Goal: Task Accomplishment & Management: Complete application form

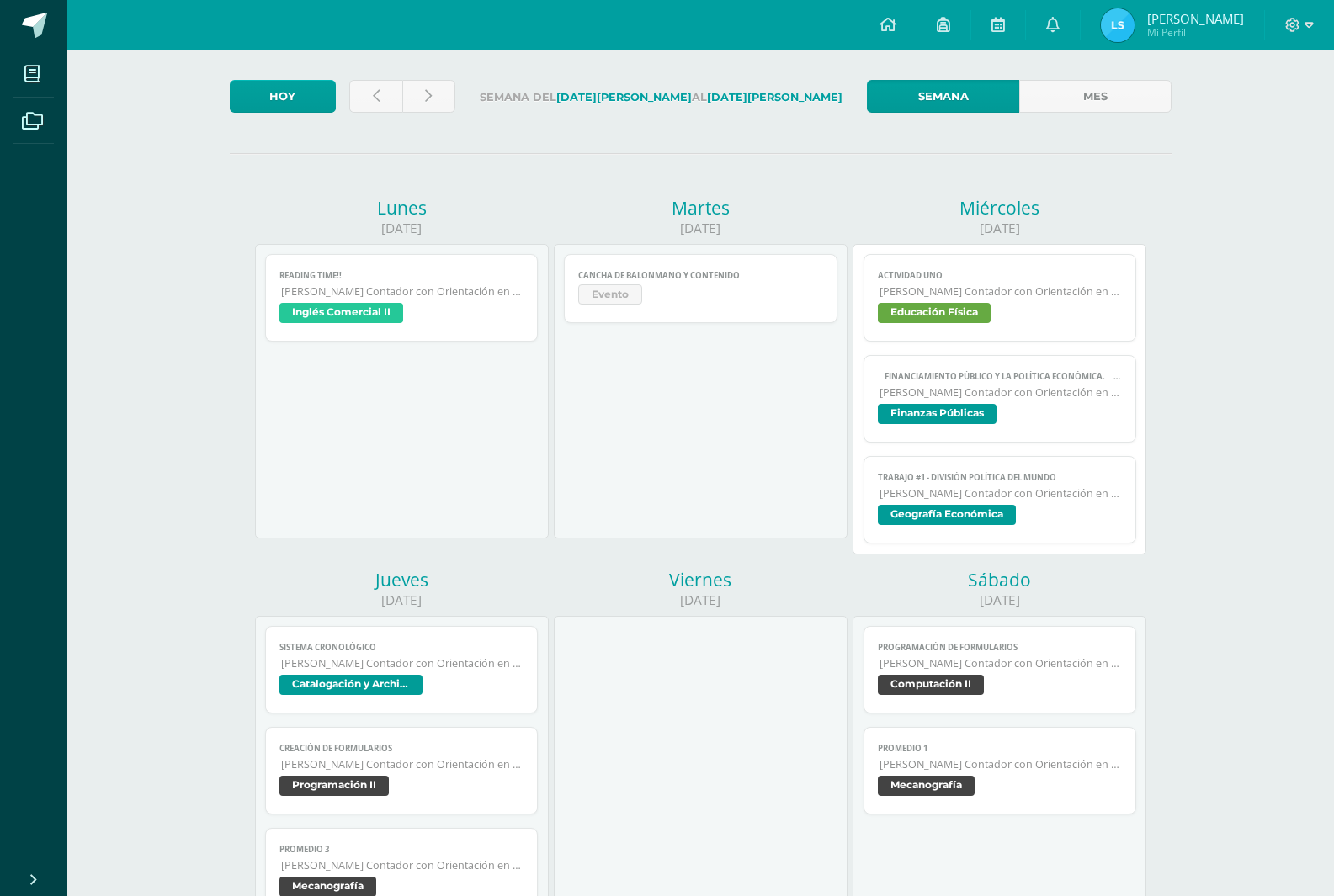
scroll to position [84, 0]
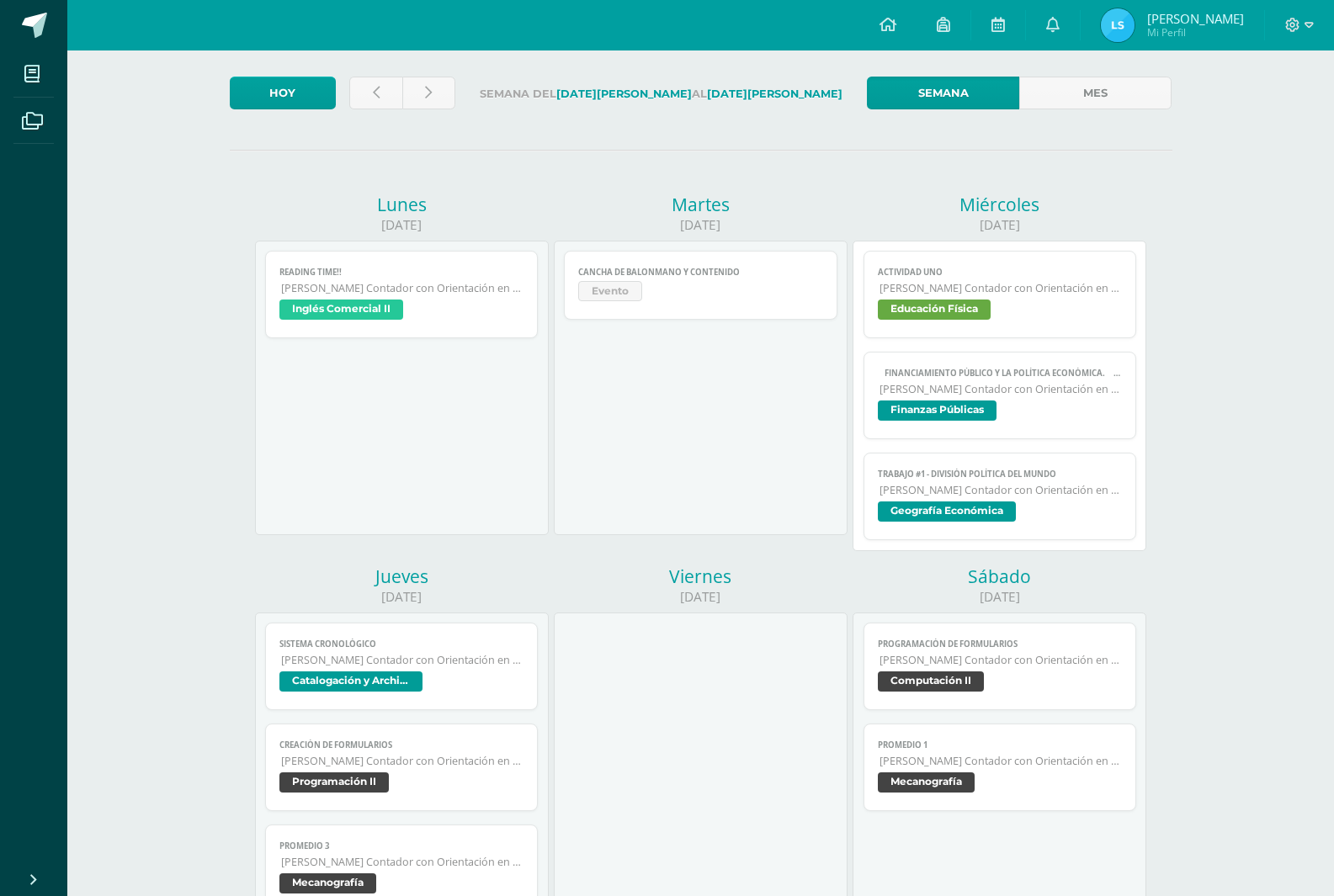
click at [904, 532] on link "TRABAJO #1 - DIVISIÓN POLÍTICA DEL MUNDO [PERSON_NAME] Contador con Orientación…" at bounding box center [1000, 496] width 274 height 87
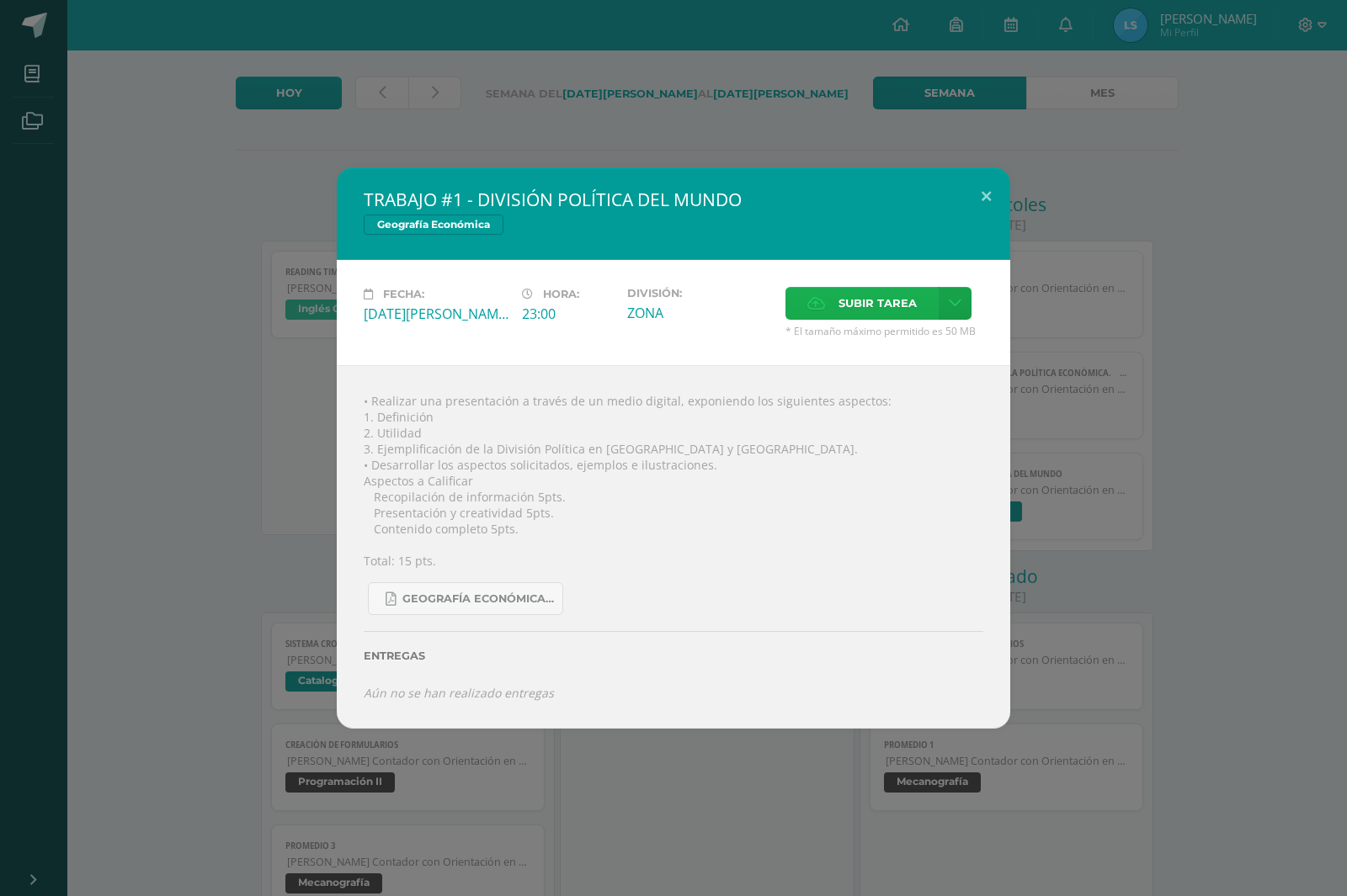
click at [821, 293] on label "Subir tarea" at bounding box center [861, 303] width 153 height 33
click at [0, 0] on input "Subir tarea" at bounding box center [0, 0] width 0 height 0
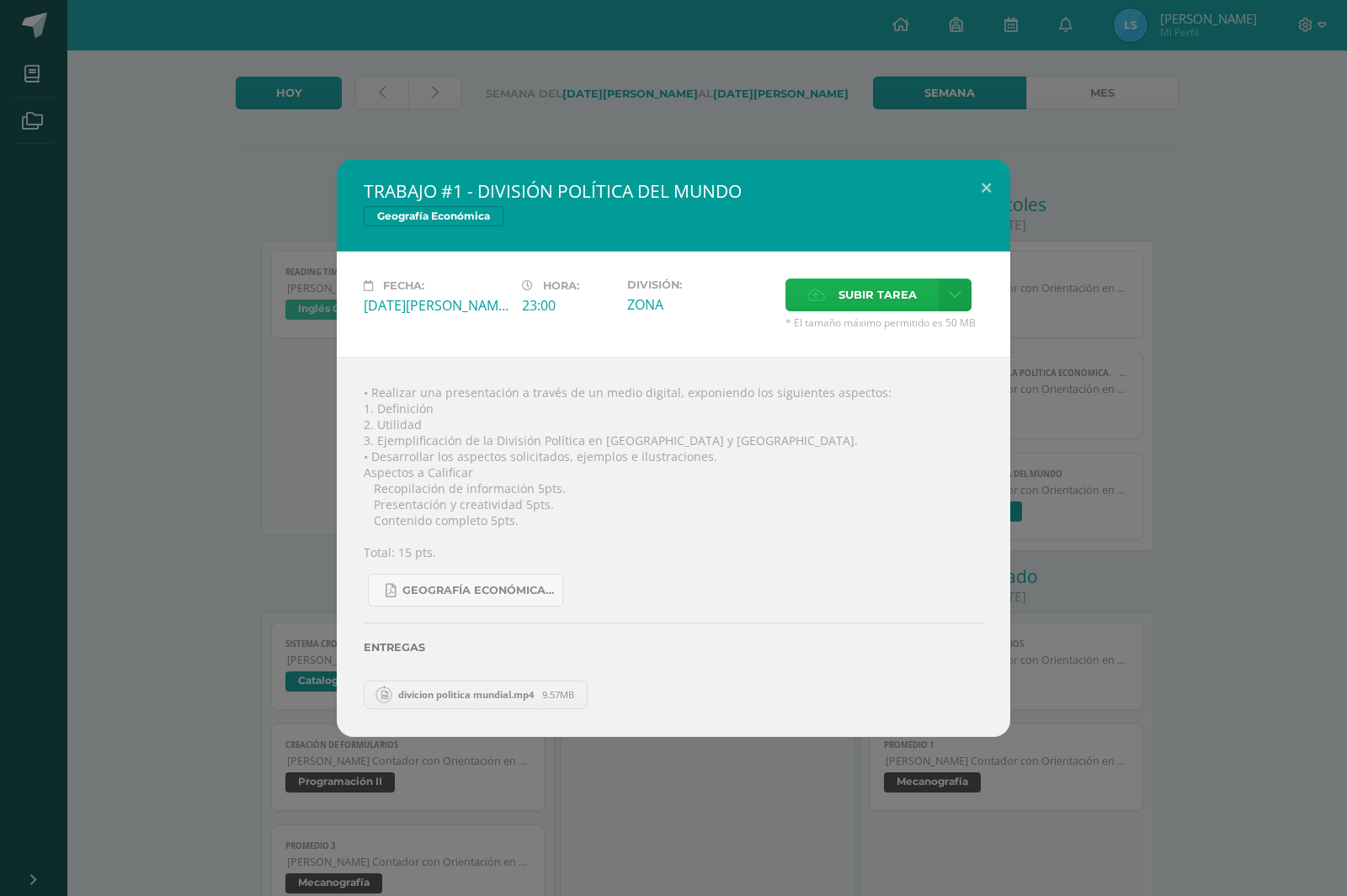
click at [858, 298] on span "Subir tarea" at bounding box center [877, 295] width 78 height 31
click at [0, 0] on input "Subir tarea" at bounding box center [0, 0] width 0 height 0
click at [537, 693] on span "divicion politica mundial.mp4" at bounding box center [466, 694] width 153 height 13
drag, startPoint x: 516, startPoint y: 692, endPoint x: 494, endPoint y: 695, distance: 22.2
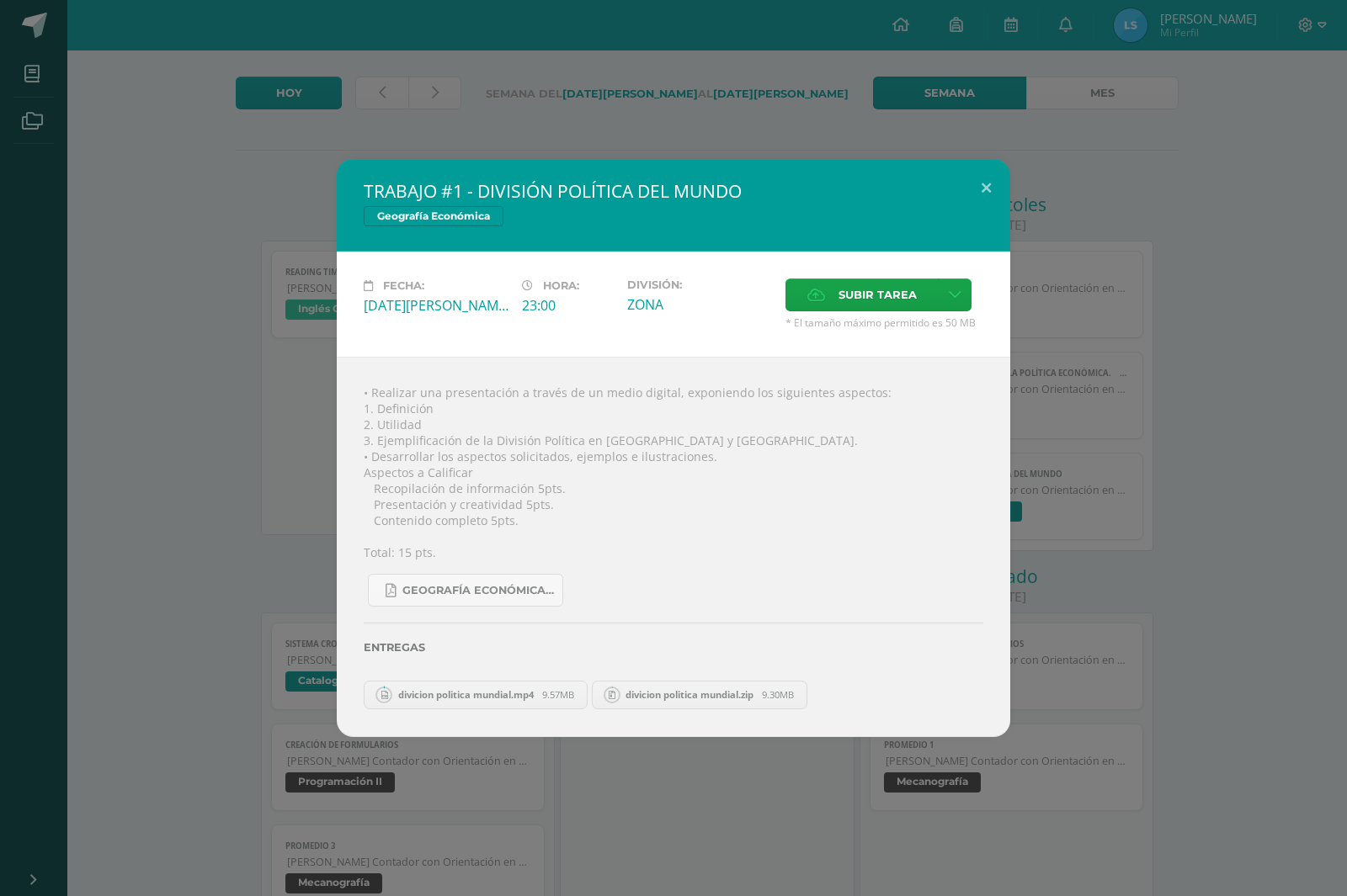
click at [514, 693] on span "divicion politica mundial.mp4" at bounding box center [466, 694] width 153 height 13
click at [457, 688] on span "divicion politica mundial.mp4" at bounding box center [466, 694] width 153 height 13
drag, startPoint x: 451, startPoint y: 695, endPoint x: 424, endPoint y: 697, distance: 27.1
click at [448, 696] on span "divicion politica mundial.mp4" at bounding box center [466, 694] width 153 height 13
click at [424, 697] on span "divicion politica mundial.mp4" at bounding box center [466, 694] width 153 height 13
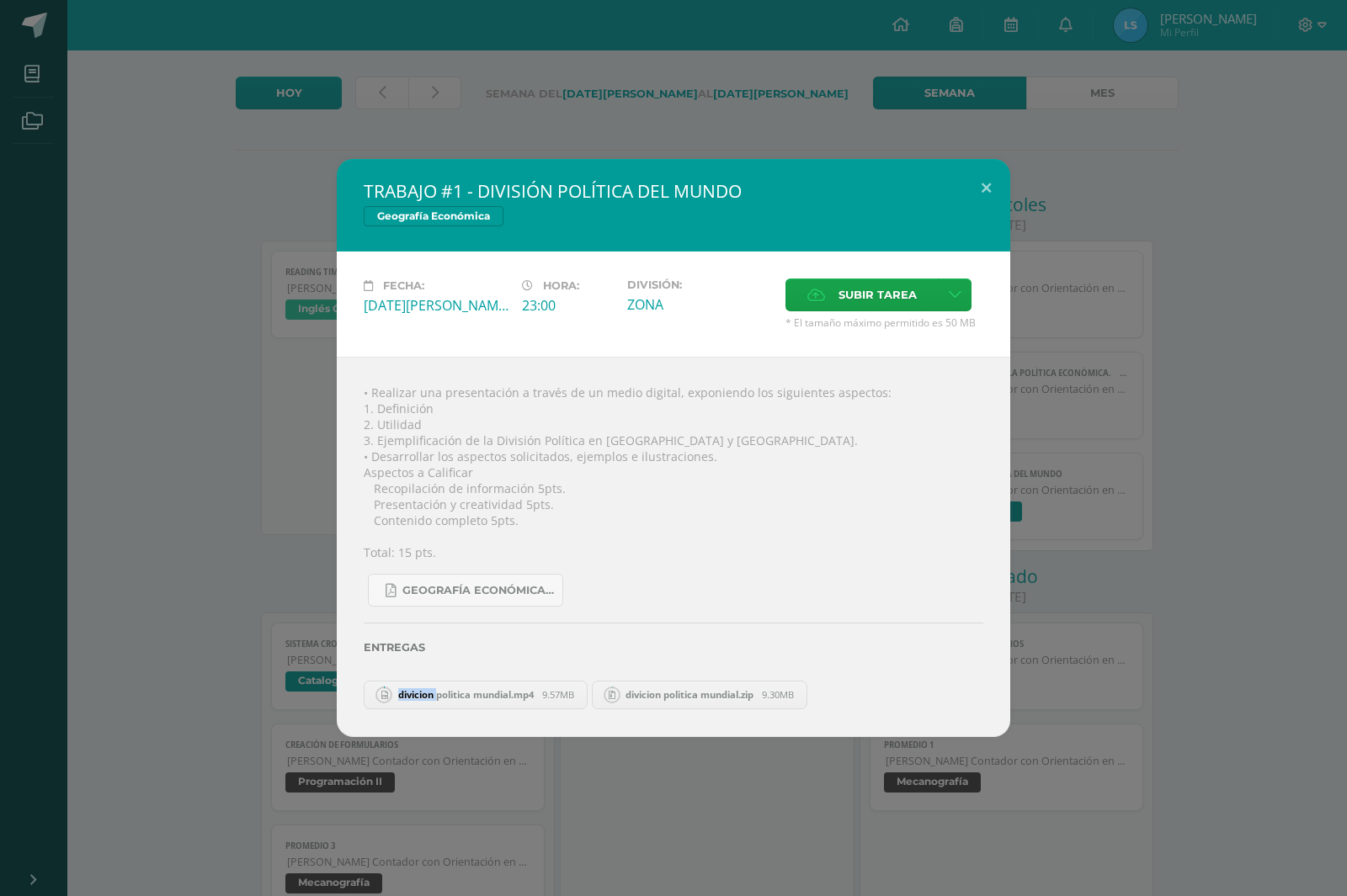
click at [424, 697] on span "divicion politica mundial.mp4" at bounding box center [466, 694] width 153 height 13
click at [382, 687] on circle at bounding box center [384, 695] width 15 height 15
click at [384, 692] on icon at bounding box center [385, 694] width 7 height 8
click at [384, 693] on icon at bounding box center [385, 694] width 7 height 8
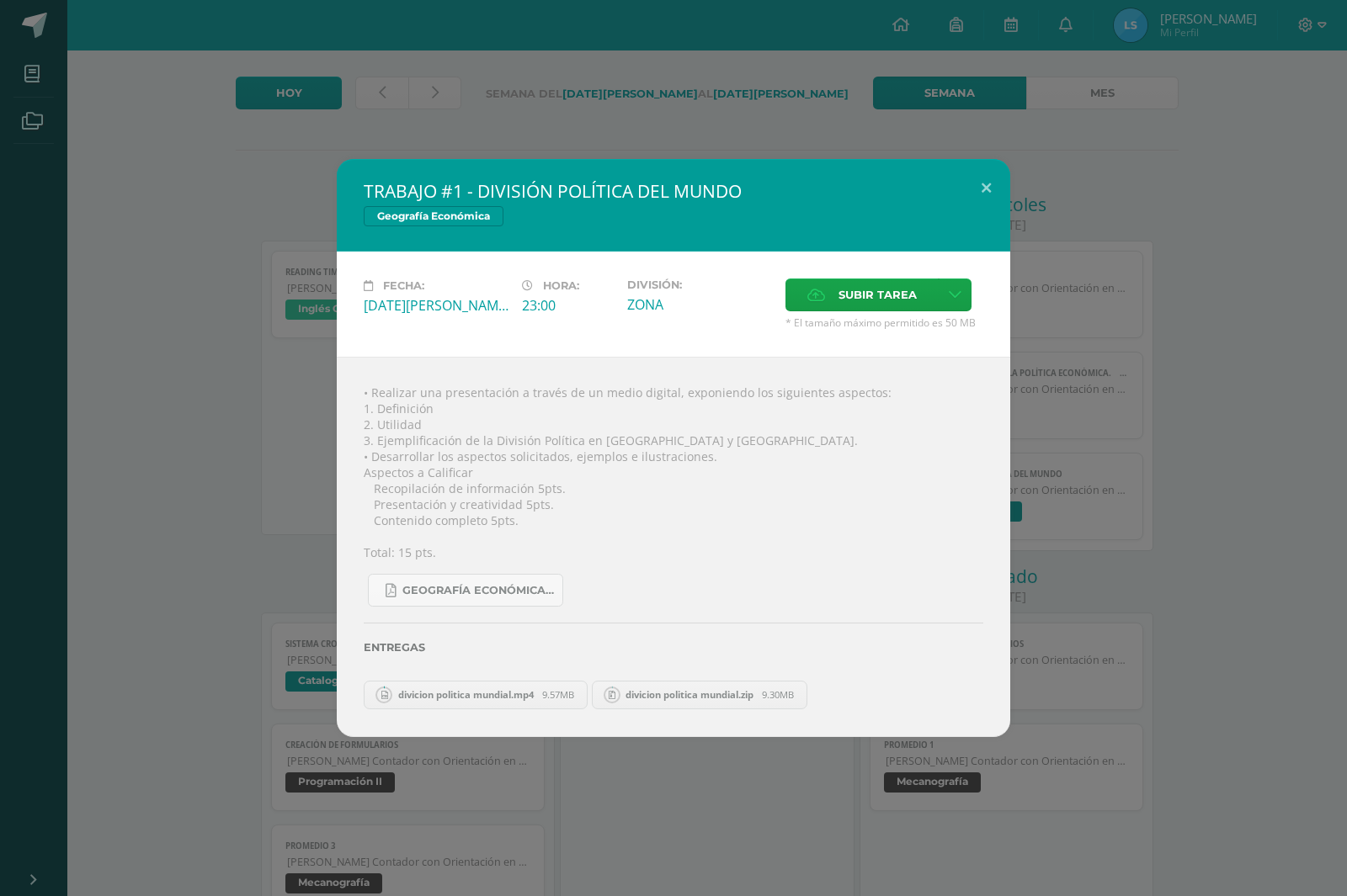
click at [384, 693] on icon at bounding box center [385, 694] width 7 height 8
click at [385, 693] on icon at bounding box center [385, 694] width 7 height 8
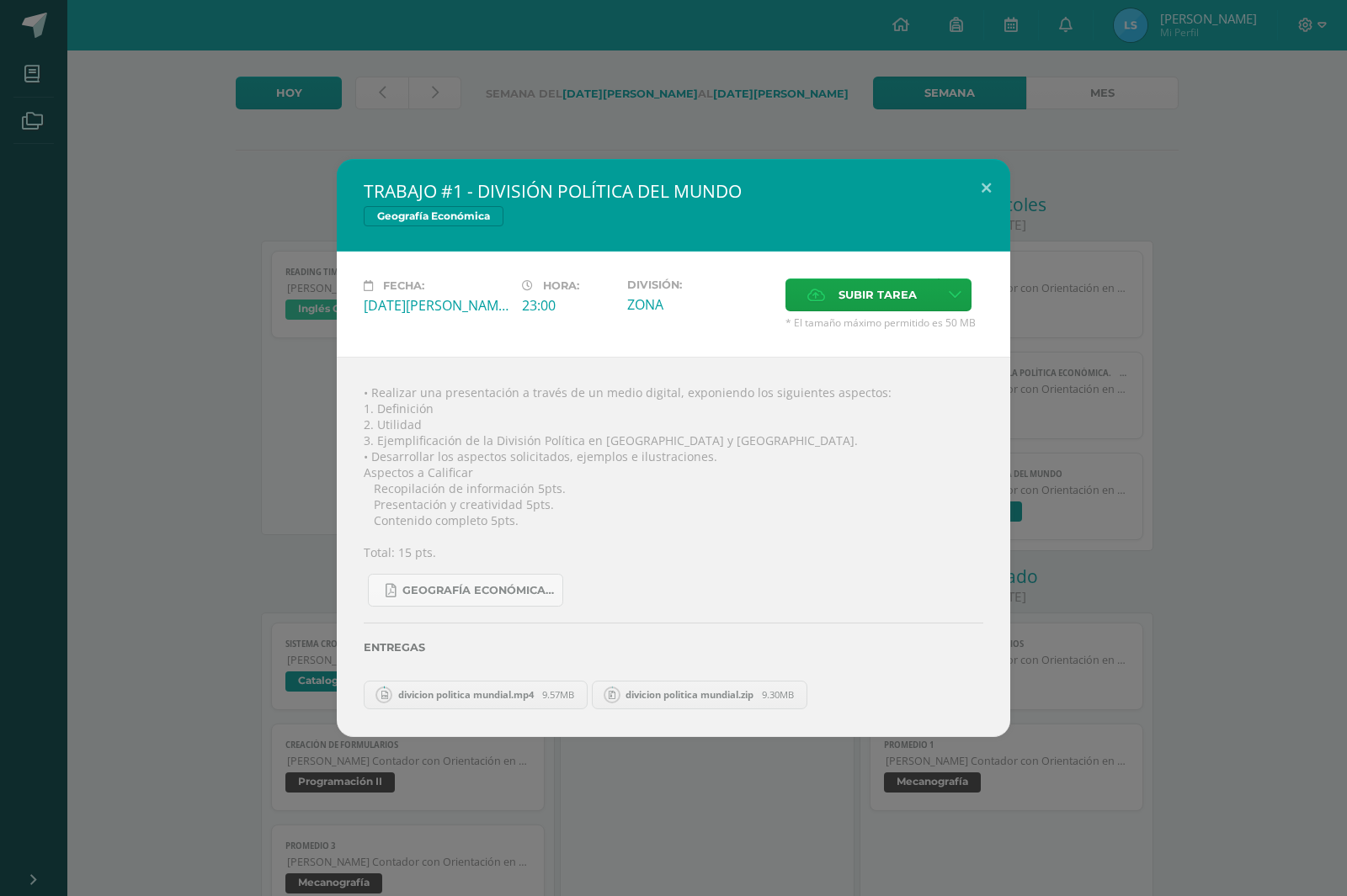
click at [386, 693] on icon at bounding box center [385, 694] width 7 height 8
click at [426, 681] on link "divicion politica mundial.mp4 9.57MB" at bounding box center [476, 695] width 224 height 29
drag, startPoint x: 394, startPoint y: 691, endPoint x: 484, endPoint y: 692, distance: 90.0
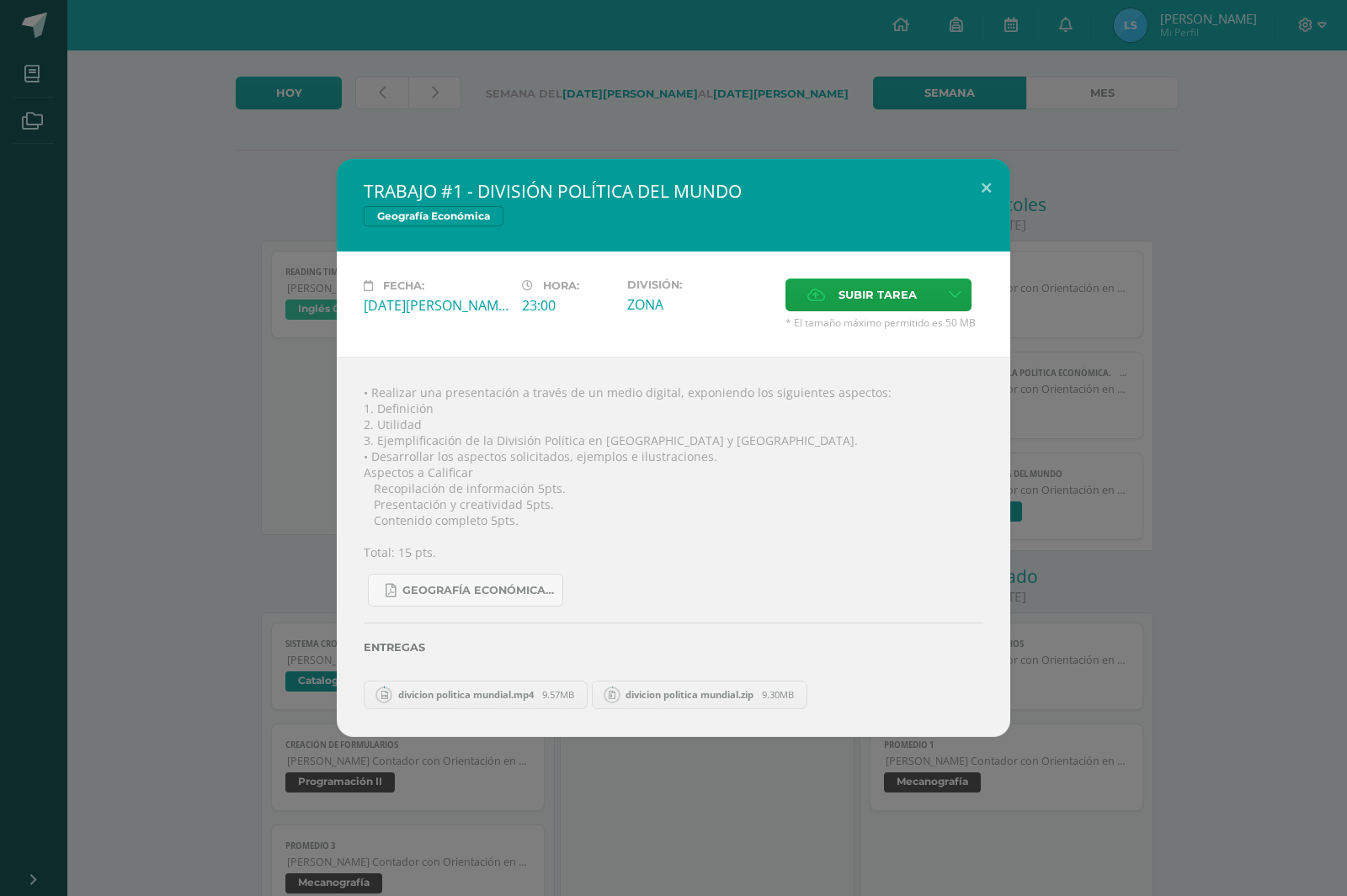
click at [393, 691] on icon at bounding box center [384, 695] width 22 height 22
click at [615, 695] on icon at bounding box center [612, 694] width 7 height 8
click at [631, 698] on span "divicion politica mundial.zip" at bounding box center [689, 694] width 145 height 13
click at [693, 700] on span "divicion politica mundial.zip" at bounding box center [689, 694] width 145 height 13
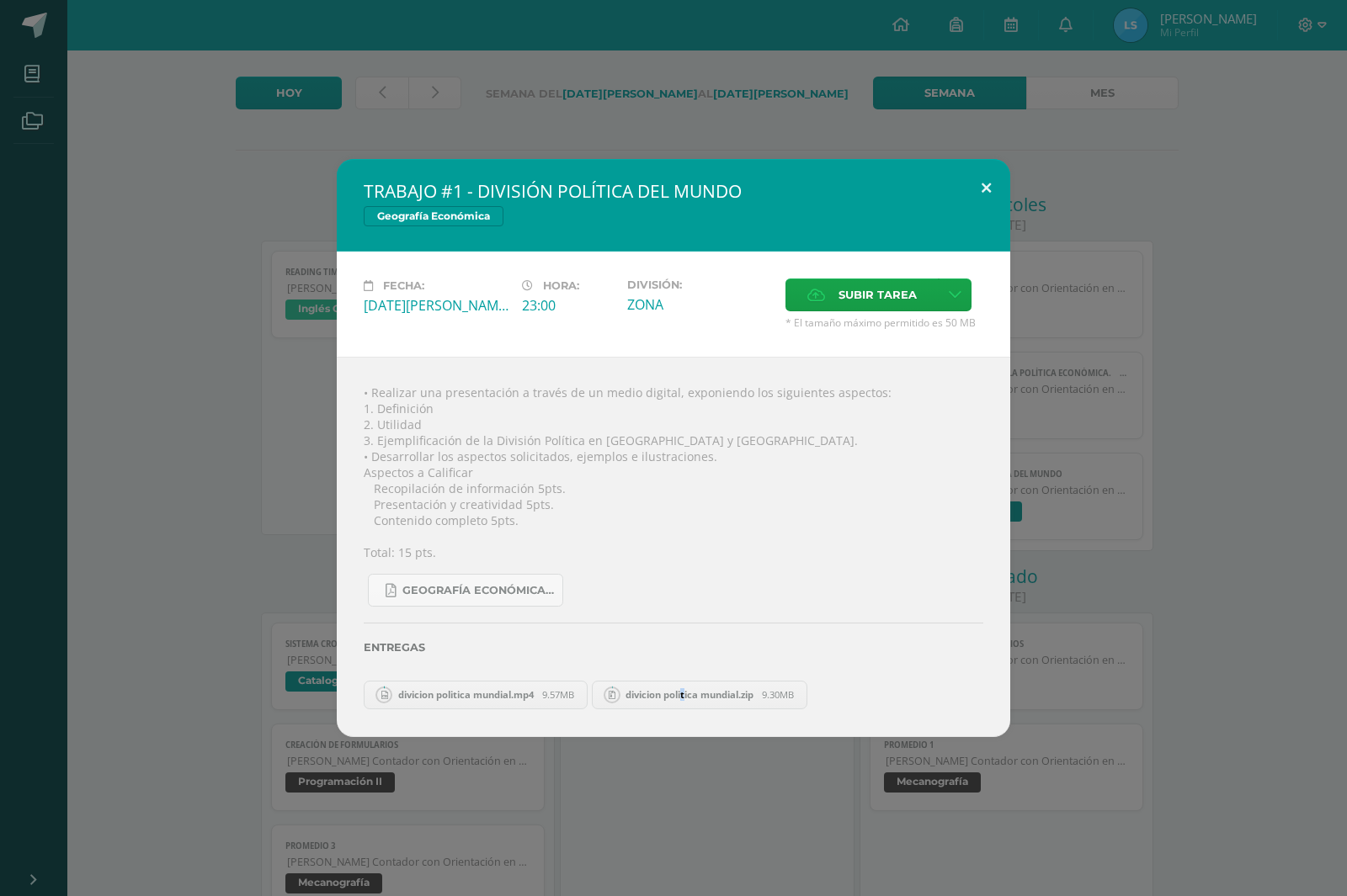
click at [973, 192] on button at bounding box center [986, 188] width 48 height 58
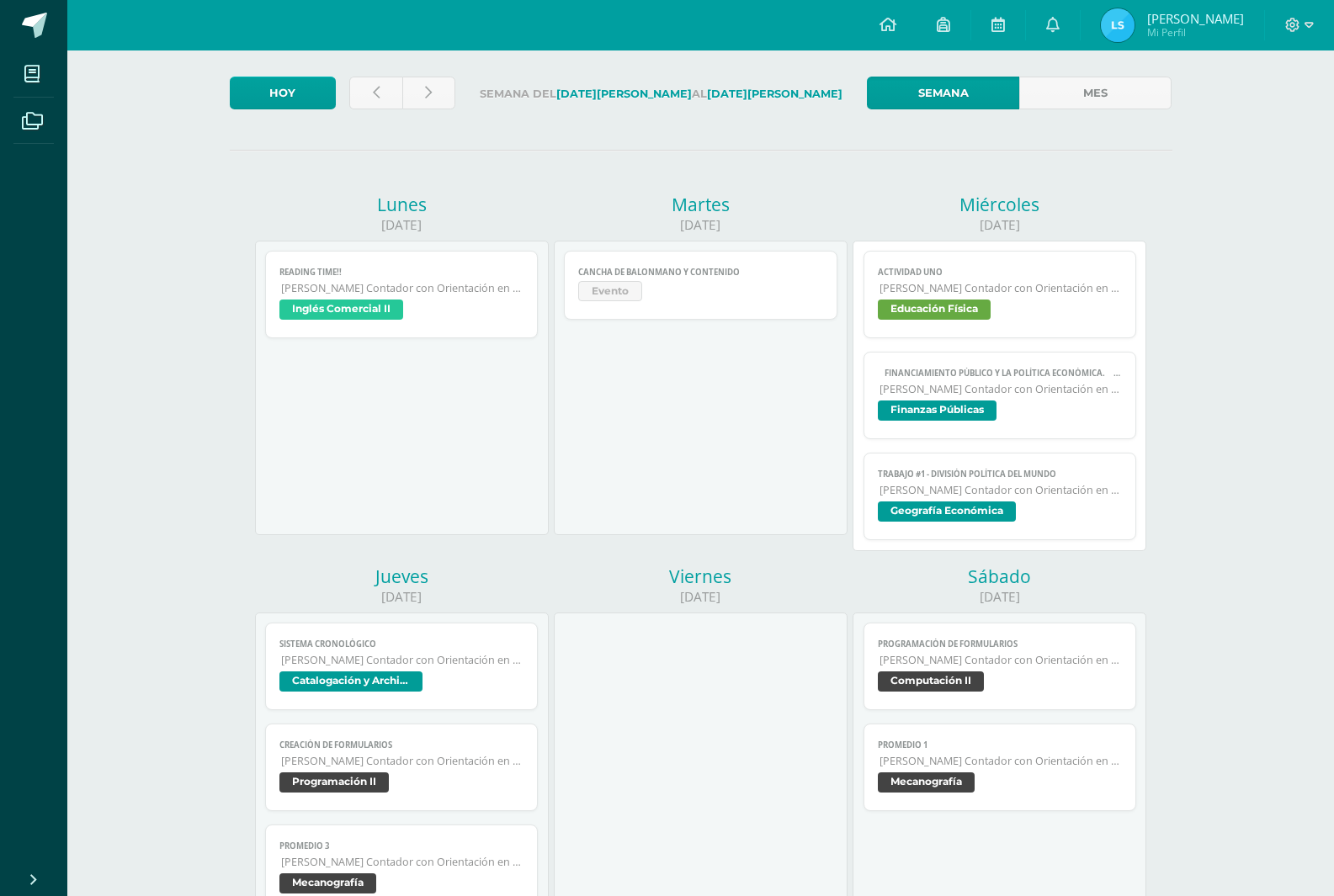
click at [981, 502] on span "Geografía Económica" at bounding box center [947, 512] width 138 height 20
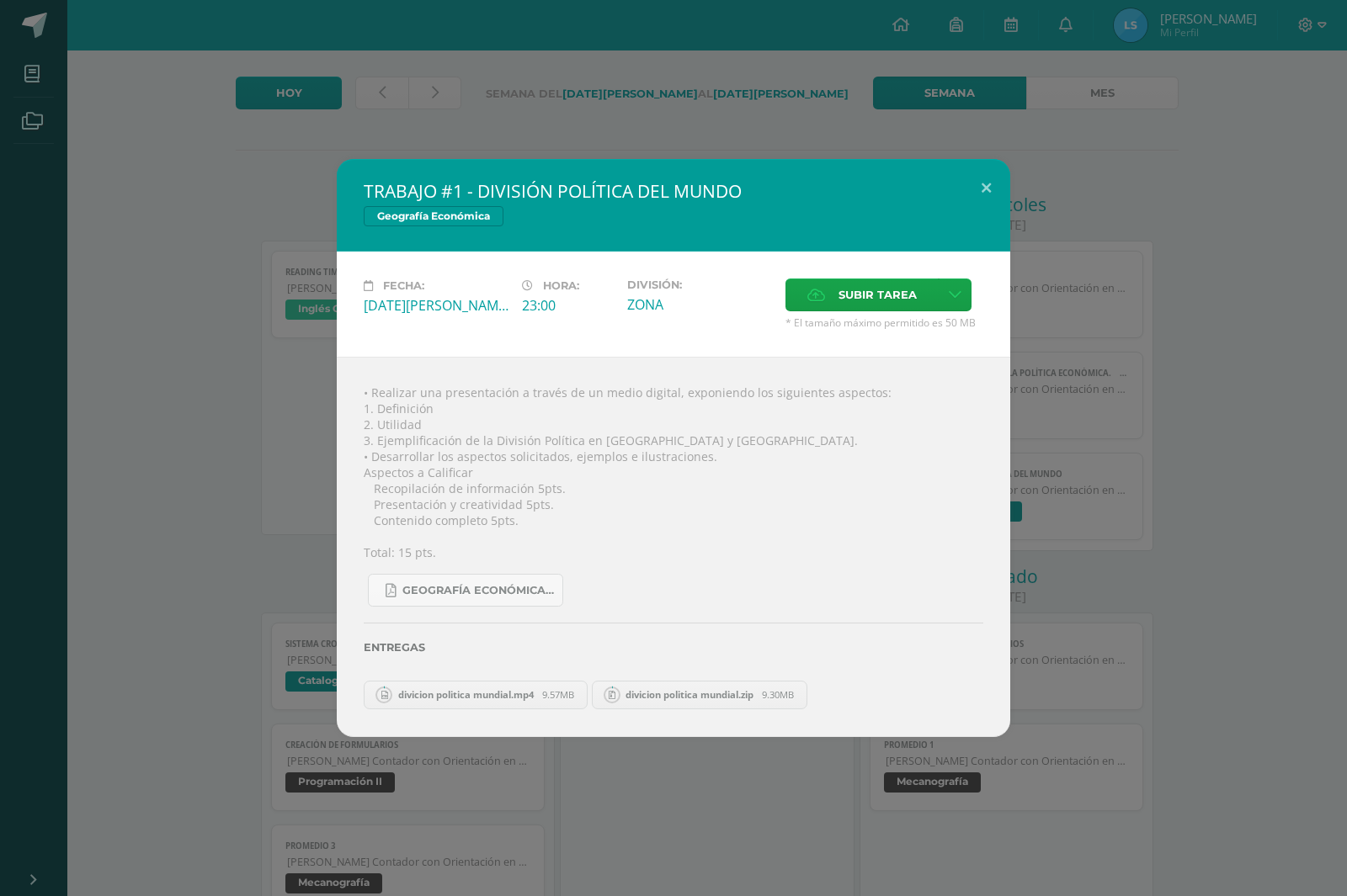
click at [730, 131] on div "TRABAJO #1 - DIVISIÓN POLÍTICA DEL MUNDO Geografía Económica Fecha: [DATE][PERS…" at bounding box center [673, 448] width 1347 height 896
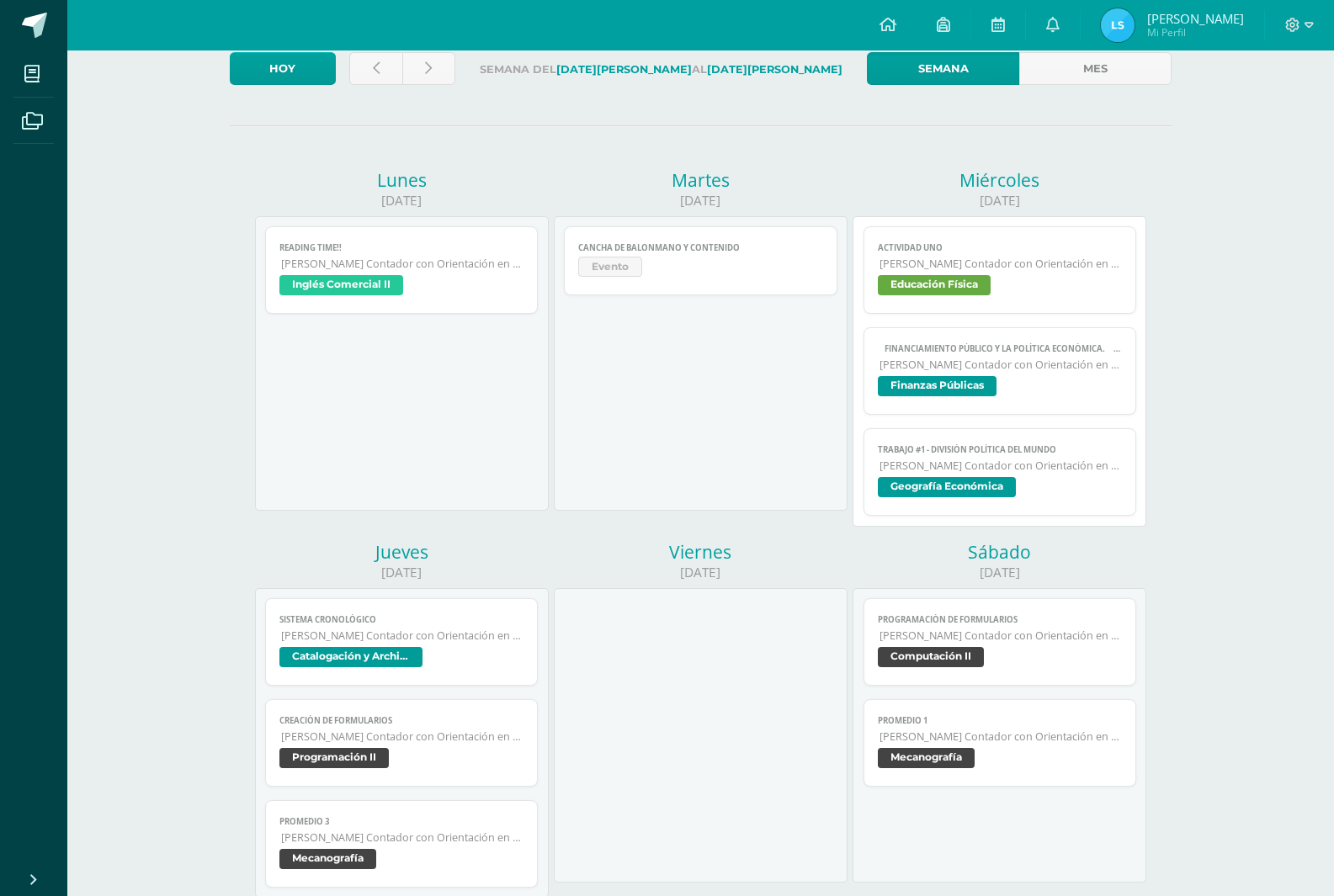
scroll to position [253, 0]
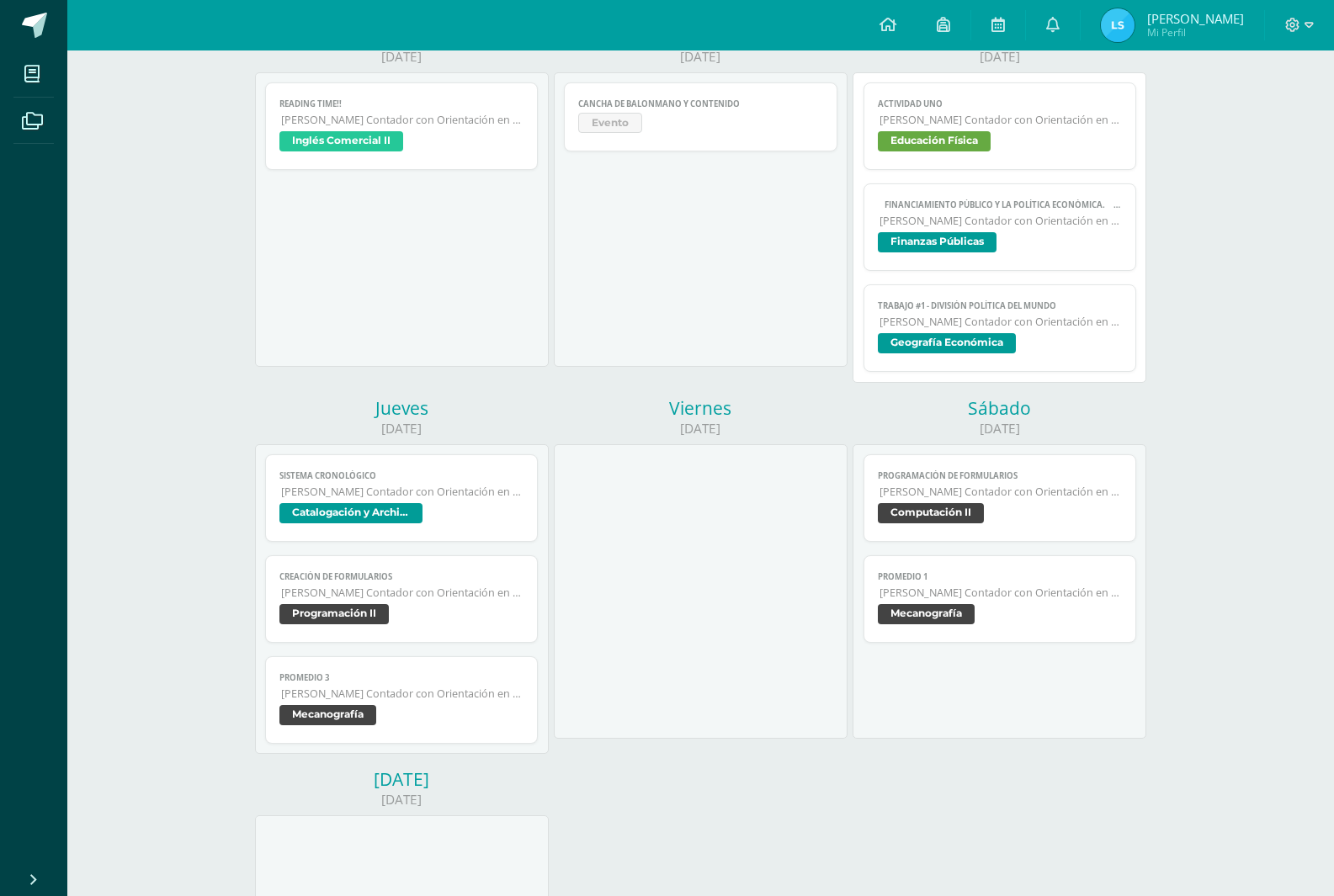
click at [964, 137] on span "Educación Física" at bounding box center [934, 142] width 113 height 20
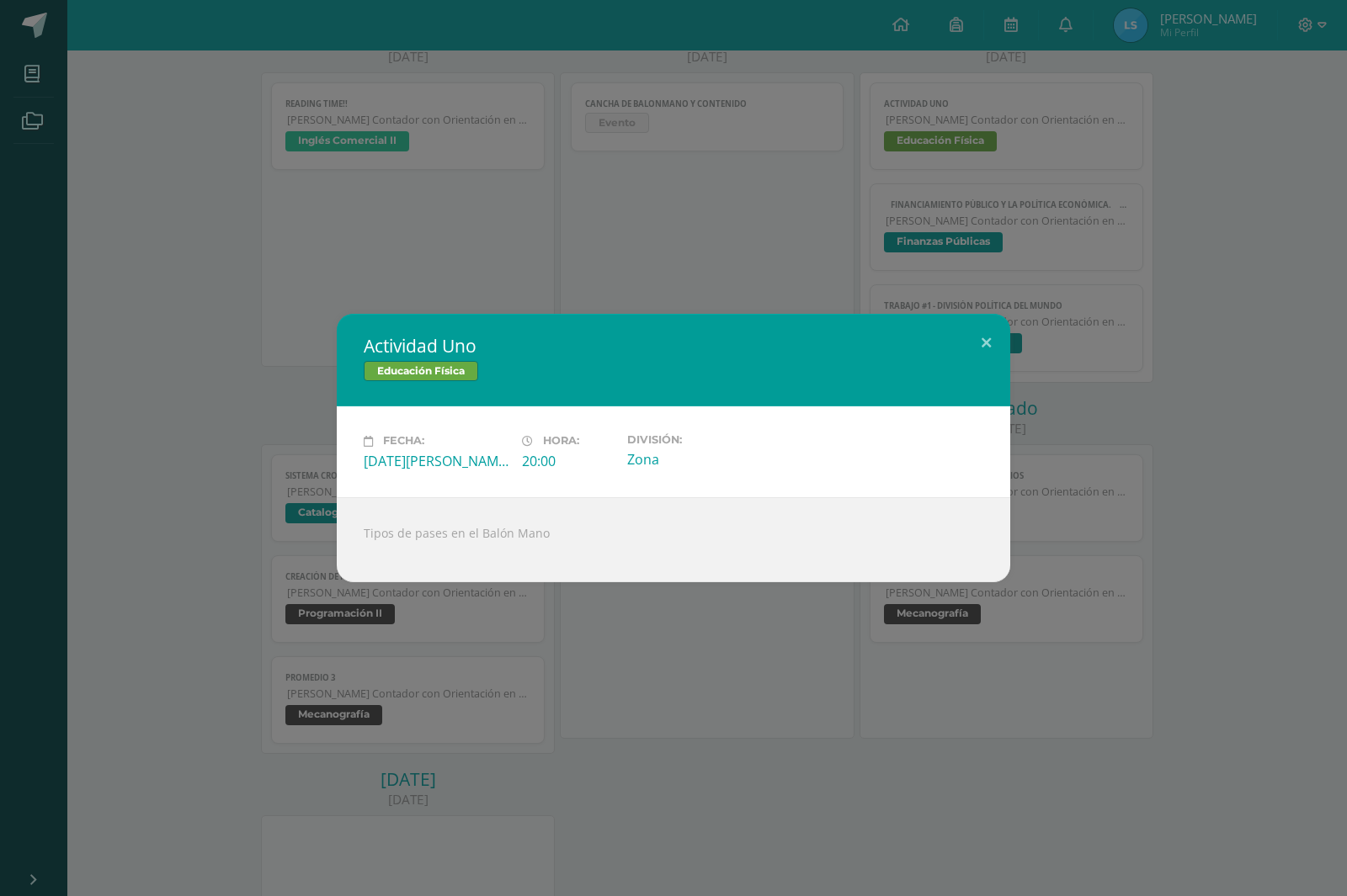
click at [685, 249] on div "Actividad Uno Educación Física Fecha: [DATE][PERSON_NAME] Hora: 20:00 División:…" at bounding box center [673, 448] width 1347 height 896
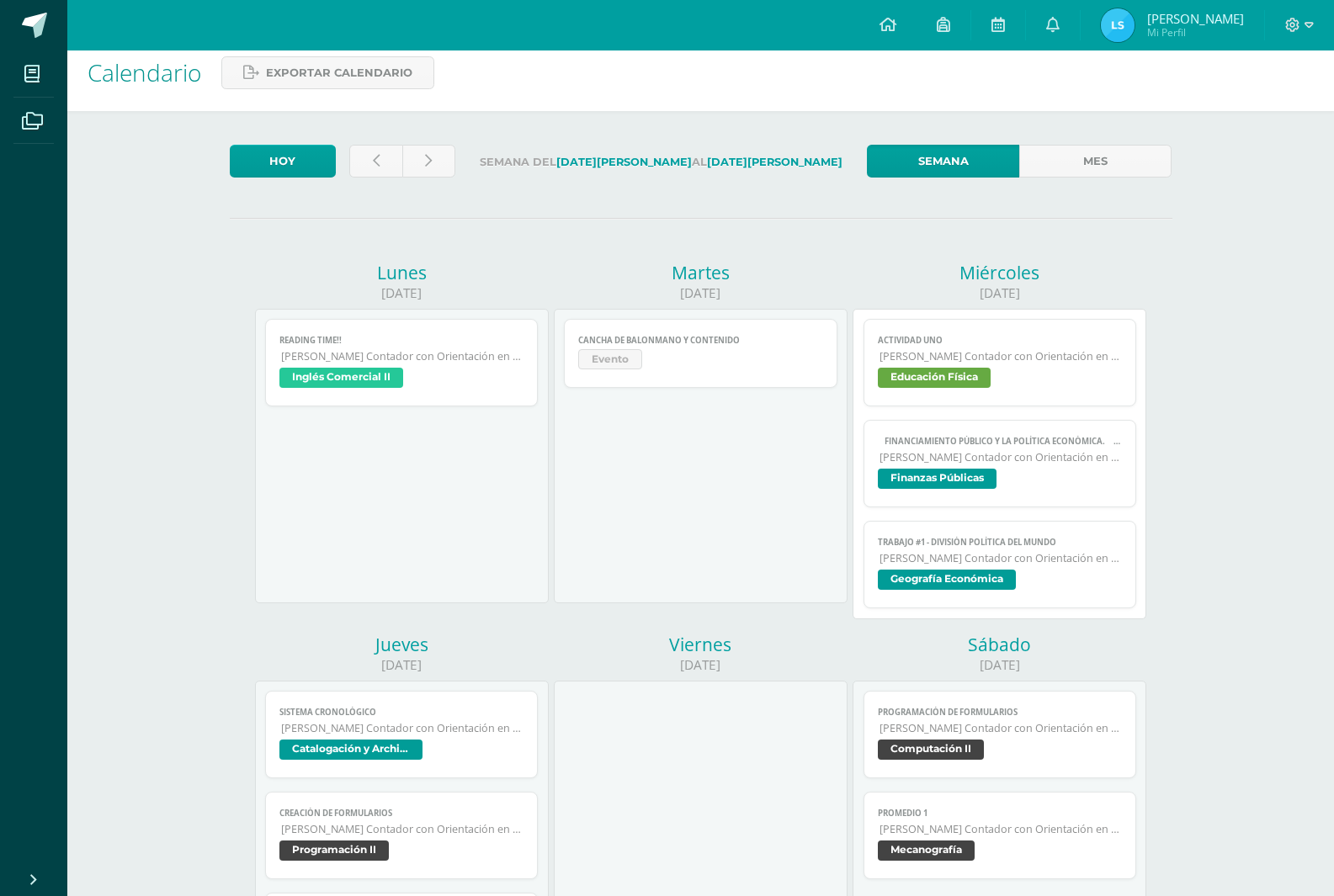
scroll to position [0, 0]
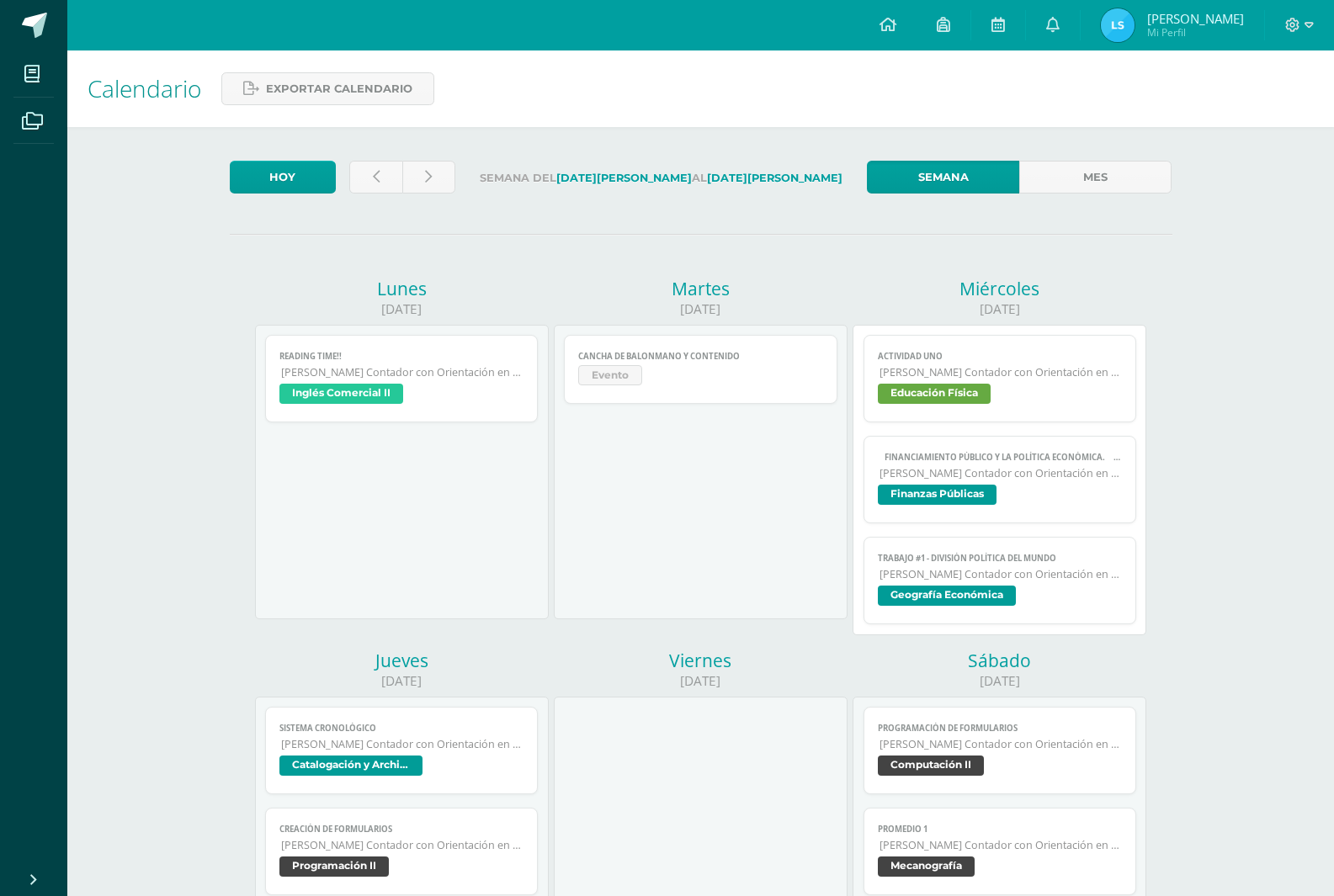
drag, startPoint x: 627, startPoint y: 255, endPoint x: 864, endPoint y: 326, distance: 247.4
click at [864, 326] on div "[DATE] READING TIME!! Inglés Comercial II Cargando contenido READING TIME!! [PE…" at bounding box center [701, 826] width 942 height 1149
click at [658, 262] on div "[DATE] READING TIME!! Inglés Comercial II Cargando contenido READING TIME!! [PE…" at bounding box center [701, 826] width 942 height 1149
drag, startPoint x: 374, startPoint y: 289, endPoint x: 453, endPoint y: 676, distance: 395.0
click at [453, 676] on div "[DATE] READING TIME!! Inglés Comercial II Cargando contenido READING TIME!! [PE…" at bounding box center [700, 826] width 897 height 1099
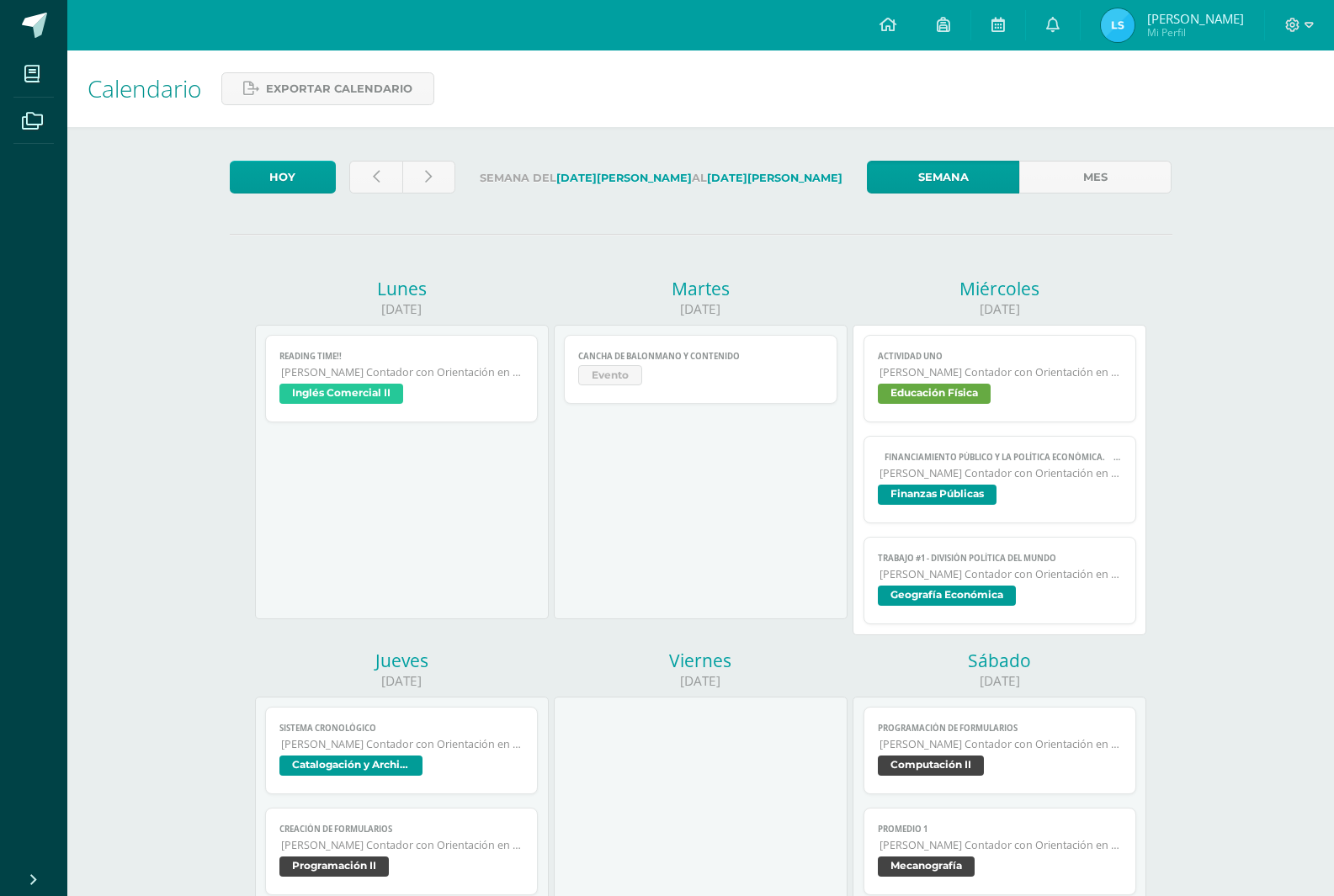
drag, startPoint x: 412, startPoint y: 676, endPoint x: 491, endPoint y: 658, distance: 81.0
click at [491, 658] on div "Jueves" at bounding box center [402, 661] width 294 height 24
drag, startPoint x: 377, startPoint y: 287, endPoint x: 442, endPoint y: 320, distance: 72.9
click at [442, 320] on div "[DATE] READING TIME!! Inglés Comercial II Cargando contenido READING TIME!! [PE…" at bounding box center [401, 463] width 298 height 371
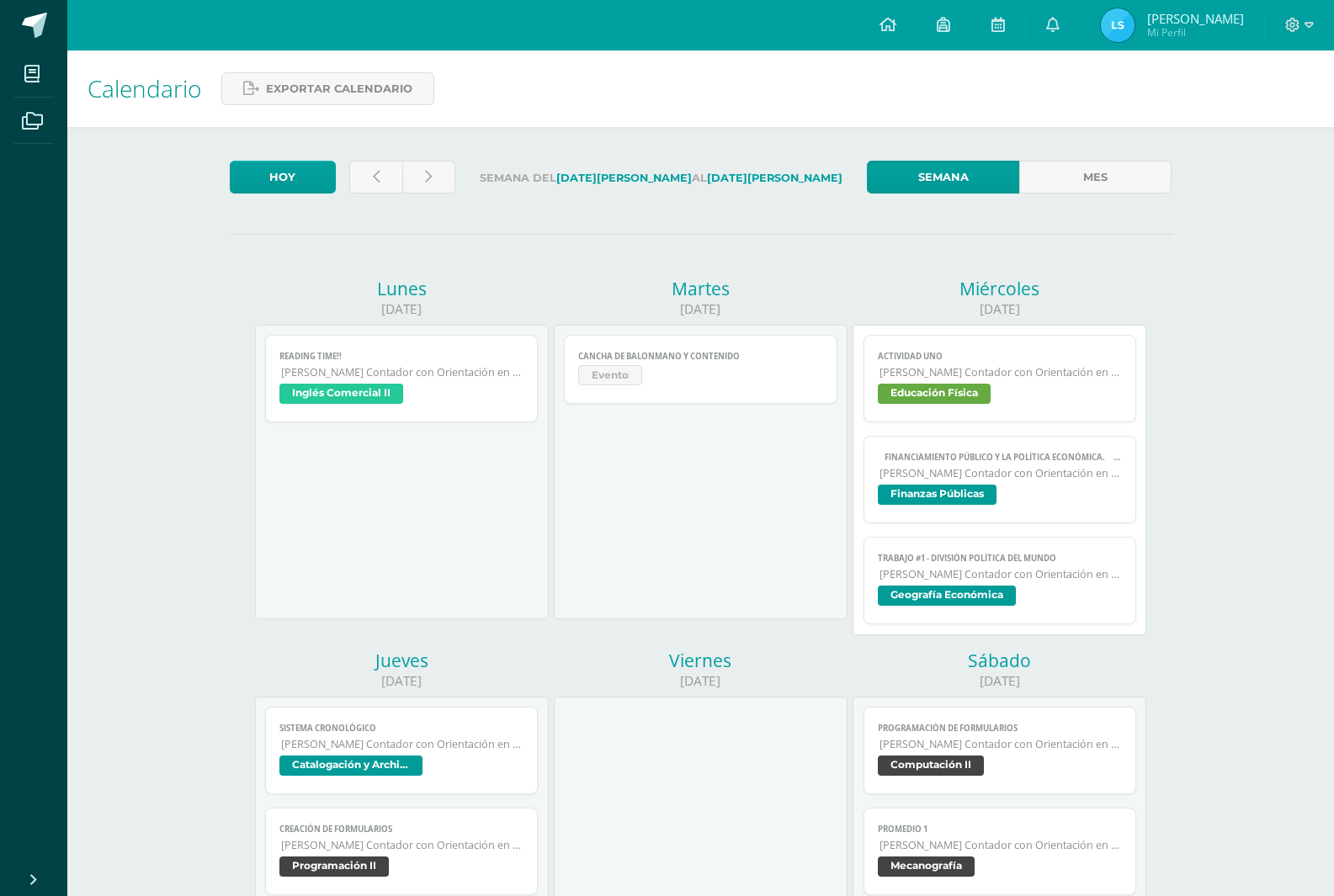
click at [373, 295] on div "Lunes" at bounding box center [402, 289] width 294 height 24
drag, startPoint x: 379, startPoint y: 289, endPoint x: 1051, endPoint y: 303, distance: 672.1
click at [1051, 303] on div "[DATE] READING TIME!! Inglés Comercial II Cargando contenido READING TIME!! [PE…" at bounding box center [700, 826] width 897 height 1099
click at [856, 270] on div "[DATE] READING TIME!! Inglés Comercial II Cargando contenido READING TIME!! [PE…" at bounding box center [701, 826] width 942 height 1149
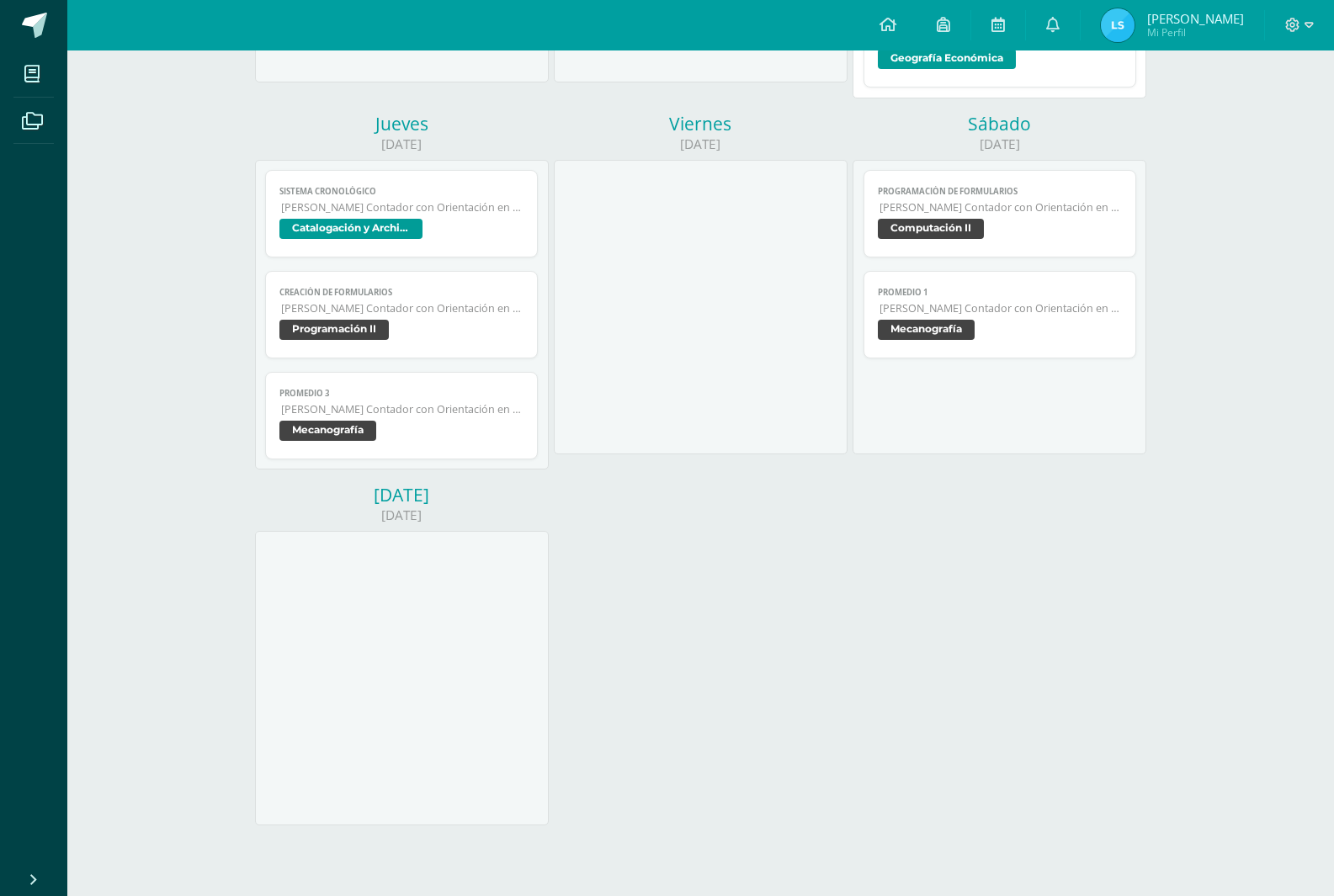
scroll to position [538, 0]
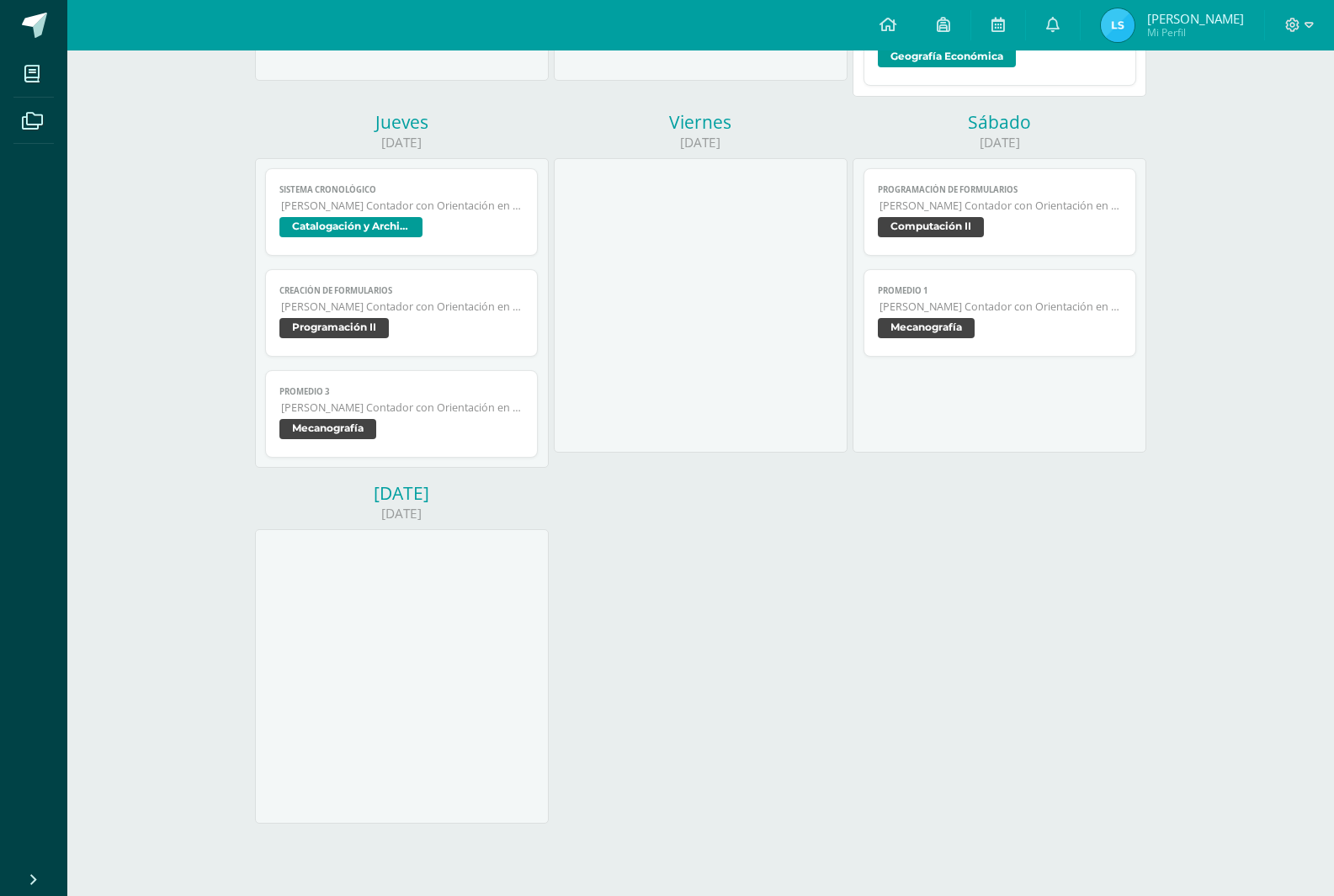
drag, startPoint x: 377, startPoint y: 284, endPoint x: 447, endPoint y: 548, distance: 273.1
click at [447, 548] on div "[DATE] READING TIME!! Inglés Comercial II Cargando contenido READING TIME!! [PE…" at bounding box center [700, 287] width 897 height 1099
click at [595, 536] on div "[DATE] READING TIME!! Inglés Comercial II Cargando contenido READING TIME!! [PE…" at bounding box center [700, 287] width 897 height 1099
drag, startPoint x: 373, startPoint y: 287, endPoint x: 462, endPoint y: 548, distance: 275.8
click at [462, 548] on div "[DATE] READING TIME!! Inglés Comercial II Cargando contenido READING TIME!! [PE…" at bounding box center [700, 287] width 897 height 1099
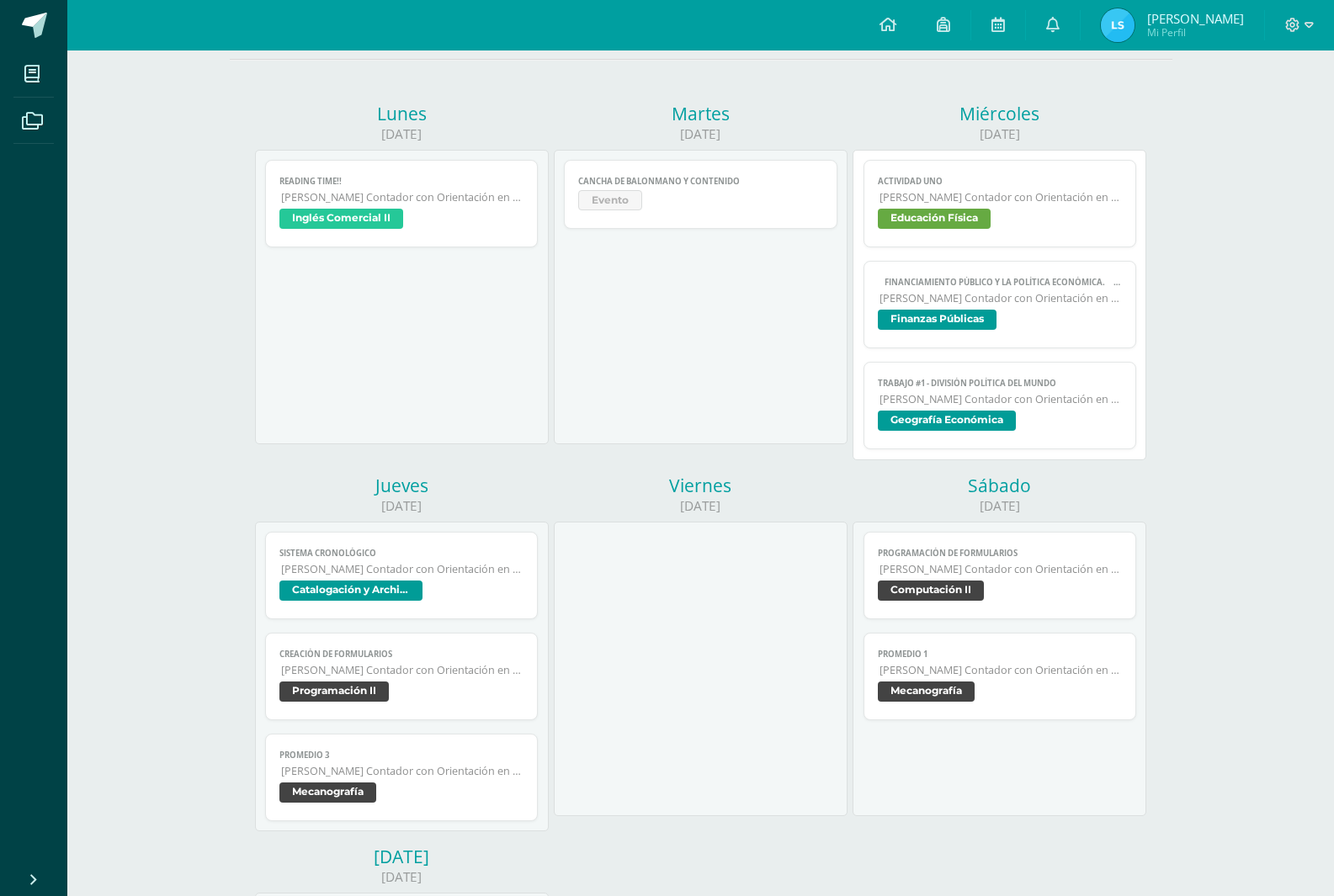
scroll to position [261, 0]
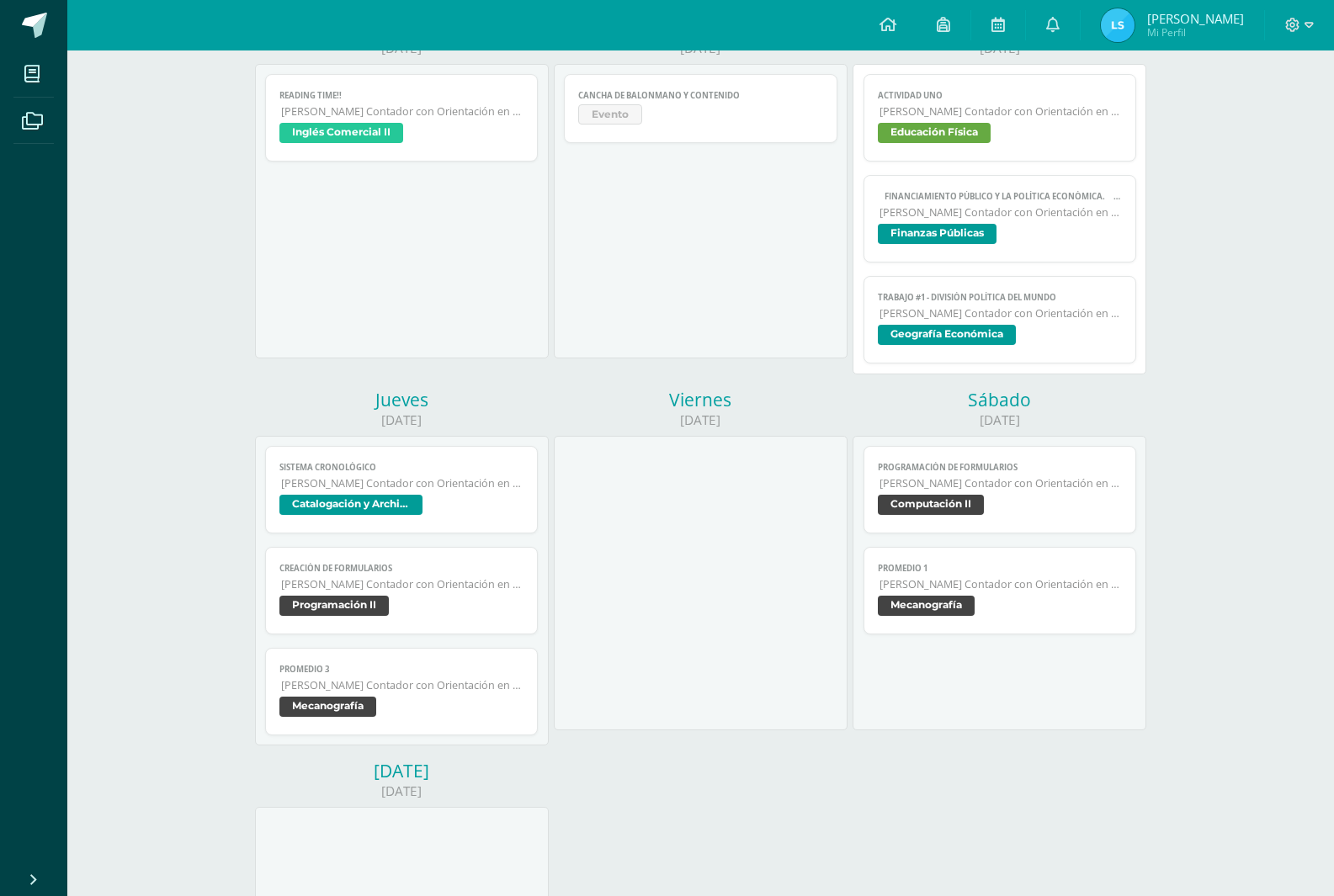
click at [892, 368] on div "Actividad Uno Educación Física Fecha: [DATE][PERSON_NAME] Hora: 20:00 División:…" at bounding box center [999, 218] width 294 height 309
click at [923, 266] on div "Actividad Uno Educación Física Fecha: [DATE][PERSON_NAME] Hora: 20:00 División:…" at bounding box center [1000, 219] width 274 height 290
click at [949, 342] on span "Geografía Económica" at bounding box center [947, 335] width 138 height 20
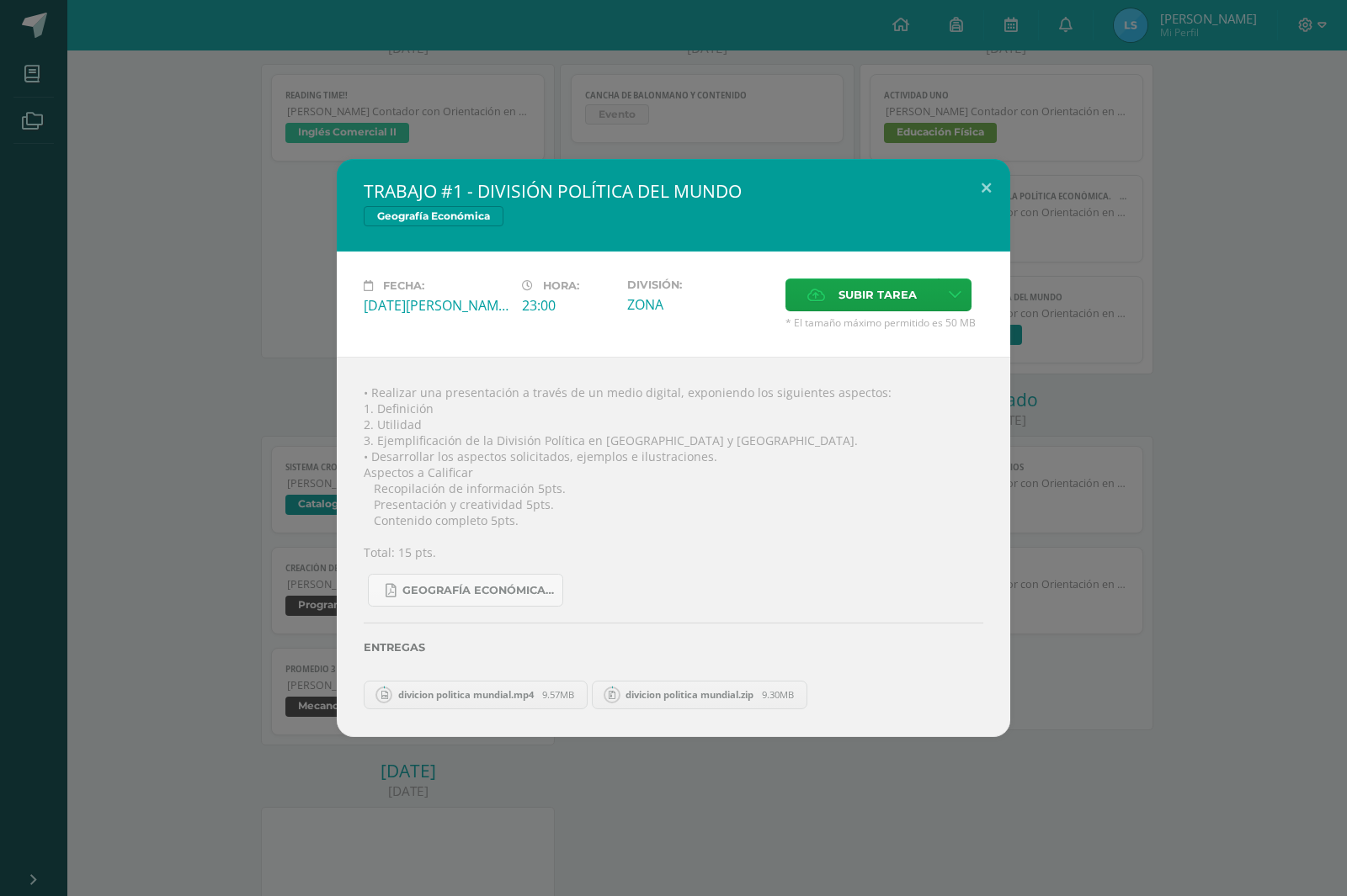
click at [955, 333] on div "Fecha: [DATE][PERSON_NAME] Hora: 23:00 División: ZONA Subir tarea Cancelar" at bounding box center [673, 304] width 673 height 105
click at [514, 631] on div "Entregas" at bounding box center [673, 641] width 620 height 69
click at [502, 698] on span "divicion politica mundial.mp4" at bounding box center [466, 694] width 153 height 13
drag, startPoint x: 517, startPoint y: 694, endPoint x: 617, endPoint y: 694, distance: 100.0
click at [518, 694] on span "divicion politica mundial.mp4" at bounding box center [466, 694] width 153 height 13
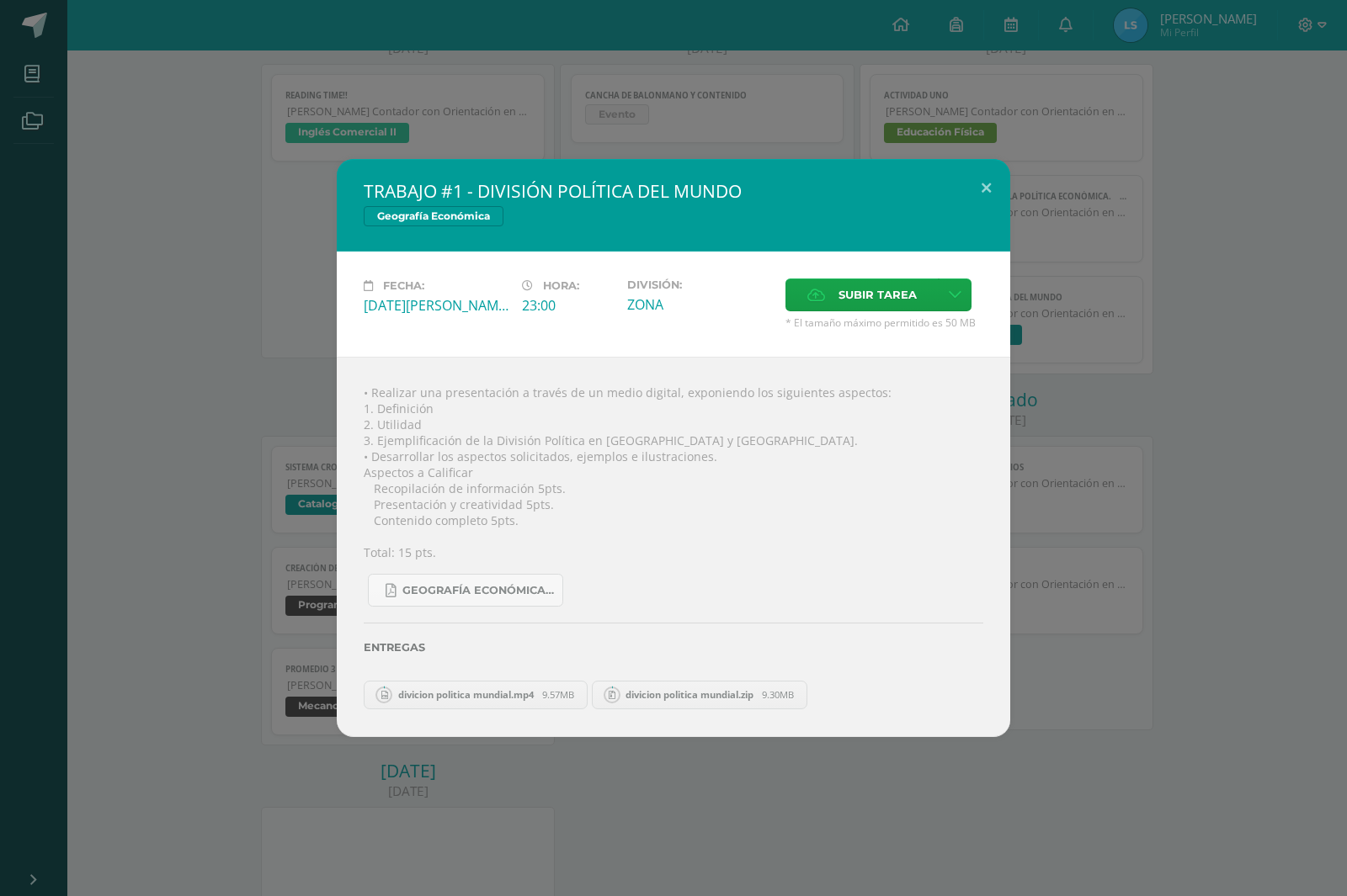
drag, startPoint x: 617, startPoint y: 694, endPoint x: 704, endPoint y: 694, distance: 87.0
click at [625, 694] on link "divicion politica mundial.zip 9.30MB" at bounding box center [699, 695] width 216 height 29
click at [704, 694] on span "divicion politica mundial.zip" at bounding box center [689, 694] width 145 height 13
click at [671, 693] on span "divicion politica mundial.zip" at bounding box center [689, 694] width 145 height 13
drag, startPoint x: 436, startPoint y: 690, endPoint x: 425, endPoint y: 697, distance: 13.0
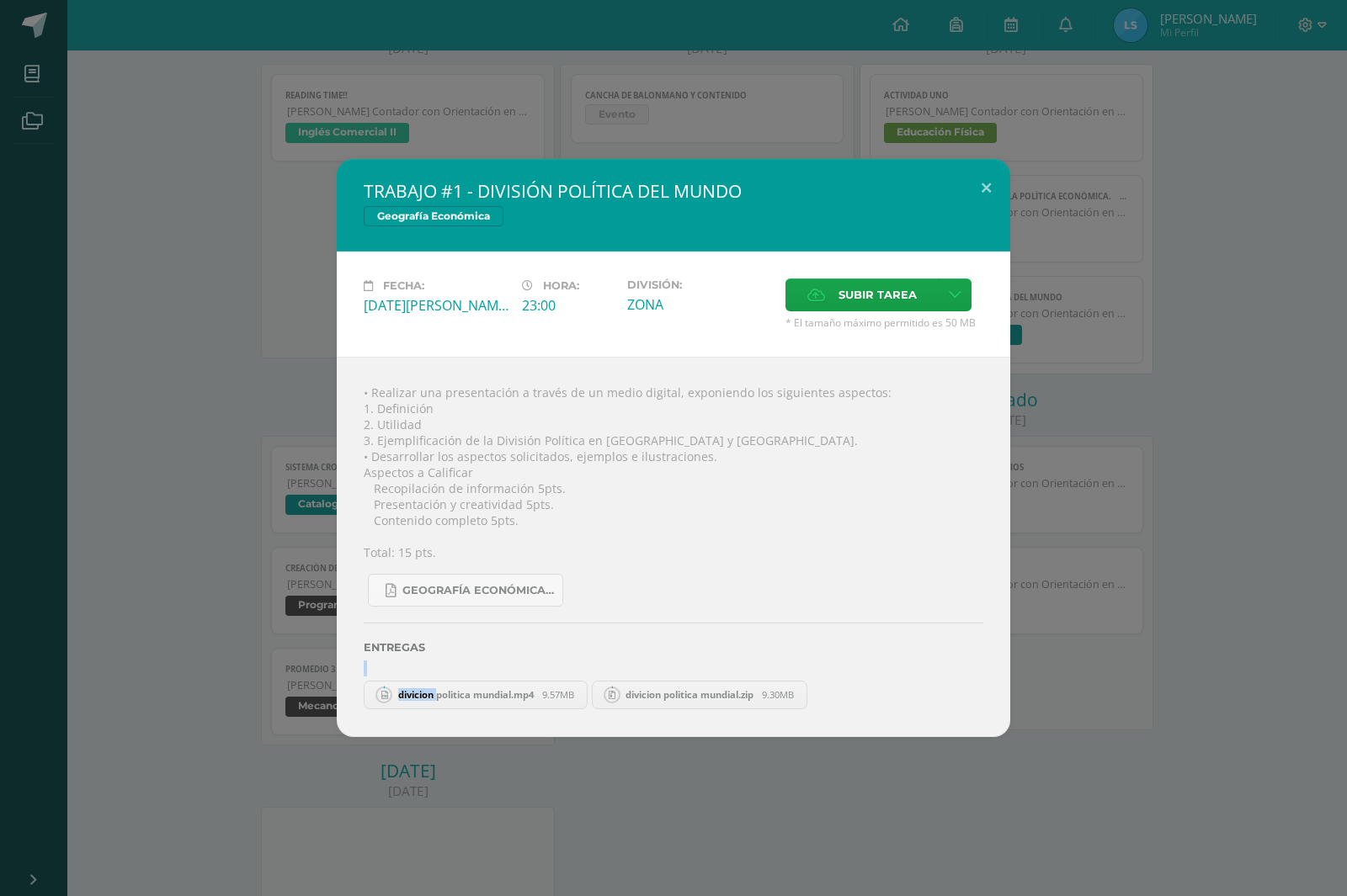
click at [430, 693] on div "Entregas divicion politica mundial.mp4 9.57MB divicion politica mundial.zip 9.3…" at bounding box center [673, 658] width 620 height 102
click at [554, 693] on span "9.57MB" at bounding box center [558, 694] width 32 height 13
click at [699, 689] on span "divicion politica mundial.zip" at bounding box center [689, 694] width 145 height 13
drag, startPoint x: 671, startPoint y: 697, endPoint x: 604, endPoint y: 698, distance: 67.0
click at [653, 698] on span "divicion politica mundial.zip" at bounding box center [689, 694] width 145 height 13
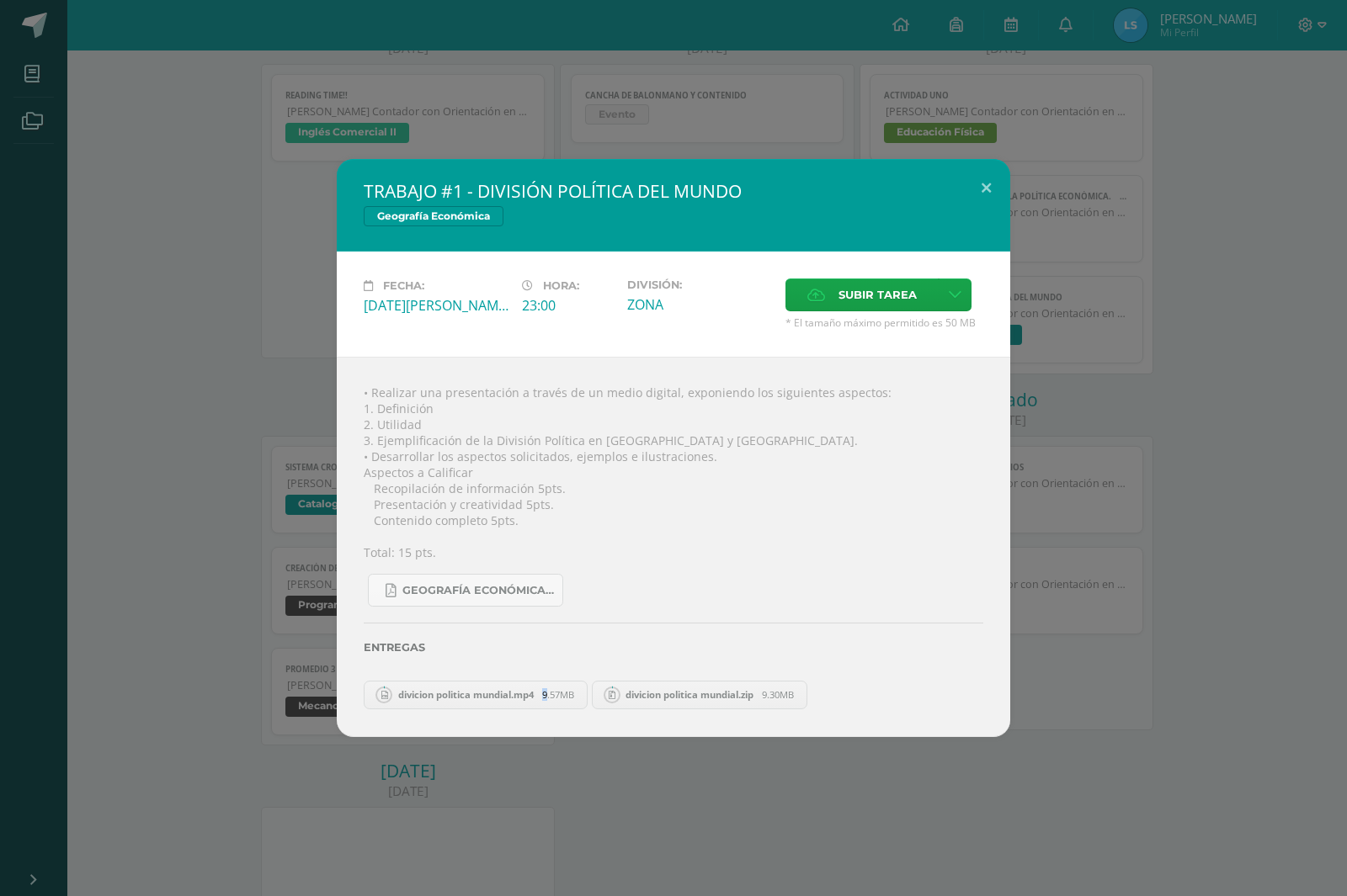
click at [541, 714] on div "• Realizar una presentación a través de un medio digital, exponiendo los siguie…" at bounding box center [673, 547] width 673 height 380
click at [538, 709] on div "• Realizar una presentación a través de un medio digital, exponiendo los siguie…" at bounding box center [673, 547] width 673 height 380
click at [532, 698] on span "divicion politica mundial.mp4" at bounding box center [466, 694] width 153 height 13
click at [472, 698] on span "divicion politica mundial.mp4" at bounding box center [466, 694] width 153 height 13
click at [470, 698] on span "divicion politica mundial.mp4" at bounding box center [466, 694] width 153 height 13
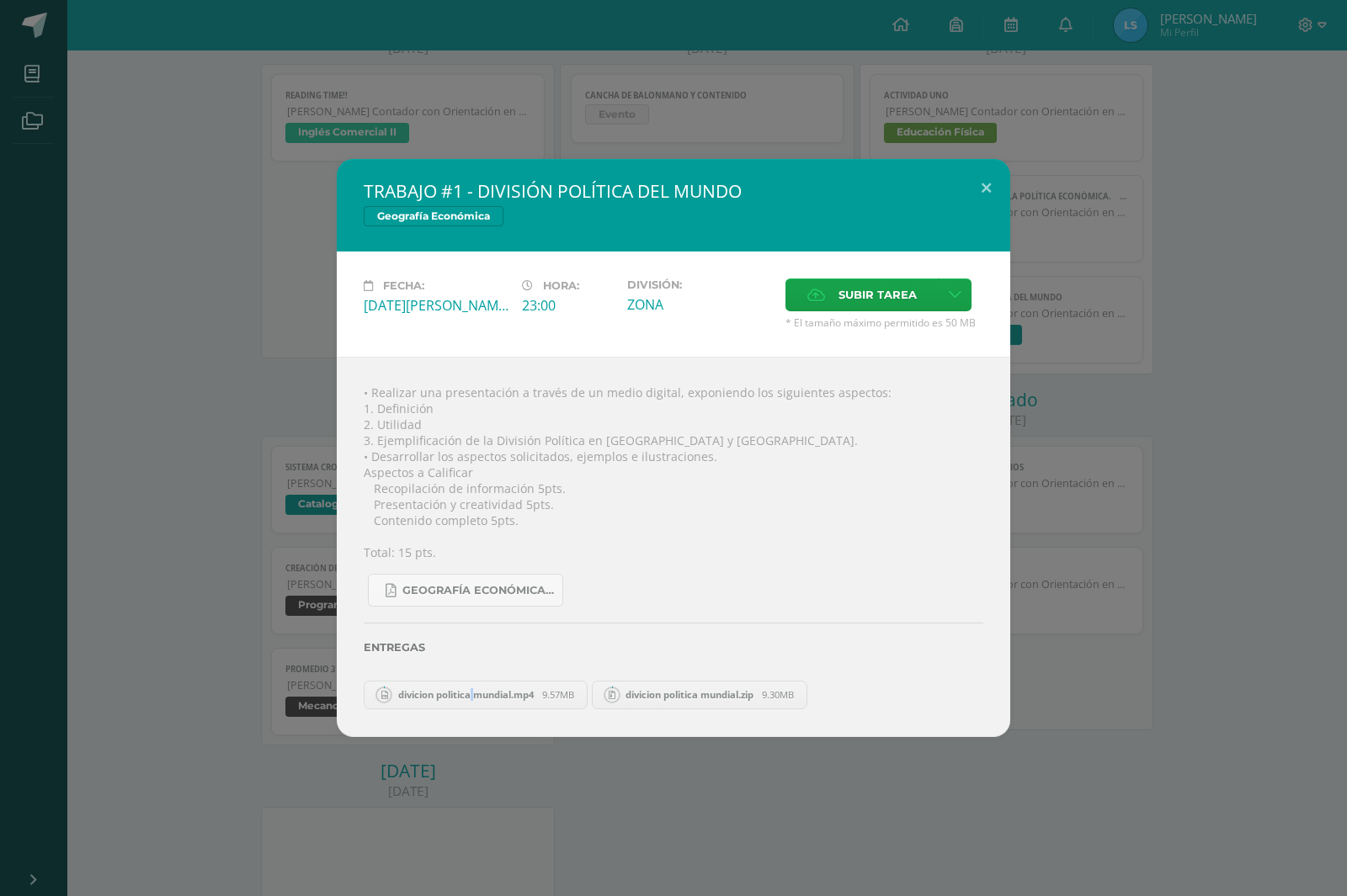
click at [470, 698] on span "divicion politica mundial.mp4" at bounding box center [466, 694] width 153 height 13
click at [687, 693] on span "divicion politica mundial.zip" at bounding box center [689, 694] width 145 height 13
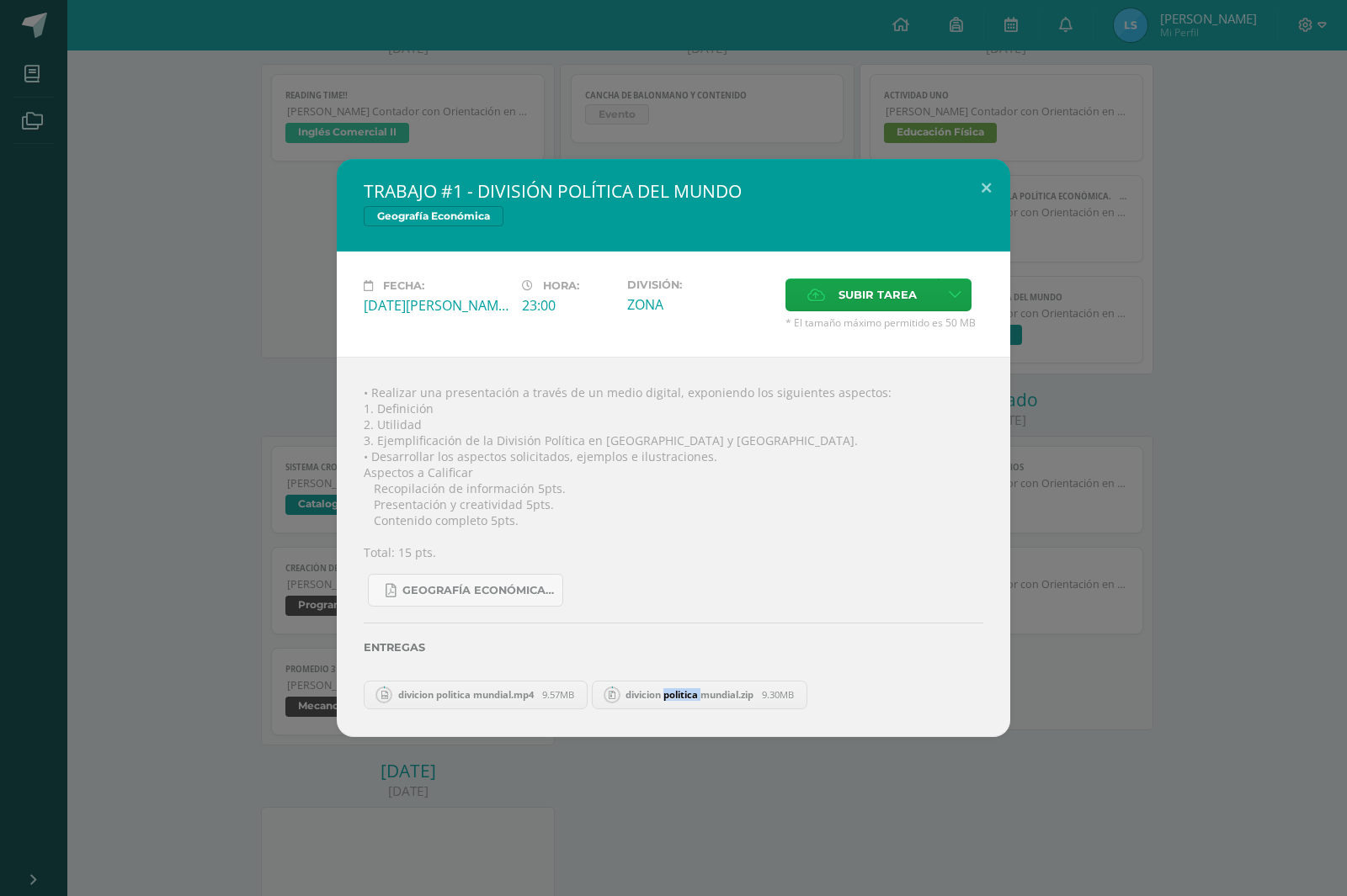
click at [688, 693] on span "divicion politica mundial.zip" at bounding box center [689, 694] width 145 height 13
click at [648, 131] on div "TRABAJO #1 - DIVISIÓN POLÍTICA DEL MUNDO Geografía Económica Fecha: [DATE][PERS…" at bounding box center [673, 448] width 1347 height 896
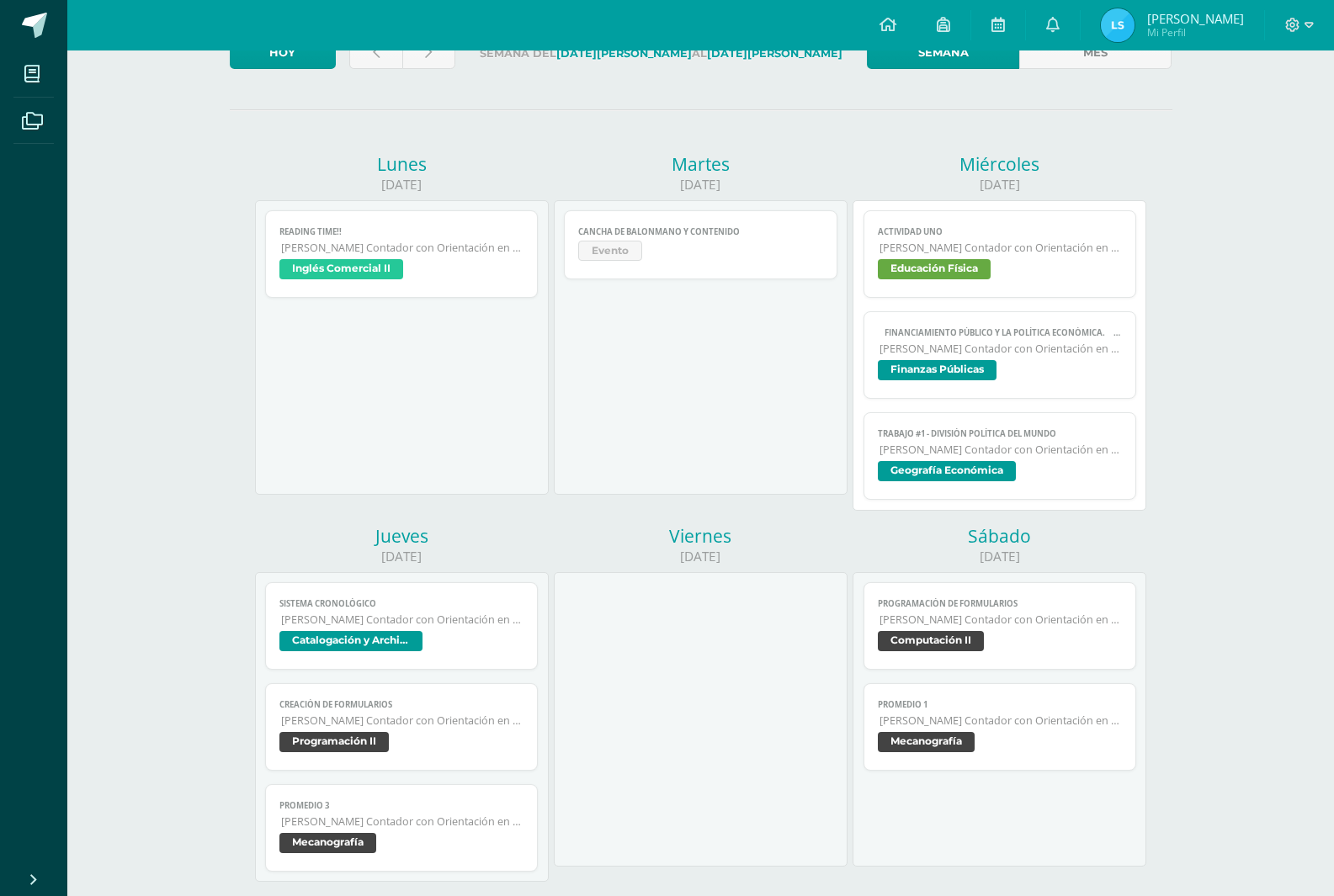
scroll to position [0, 0]
